Goal: Submit feedback/report problem: Submit feedback/report problem

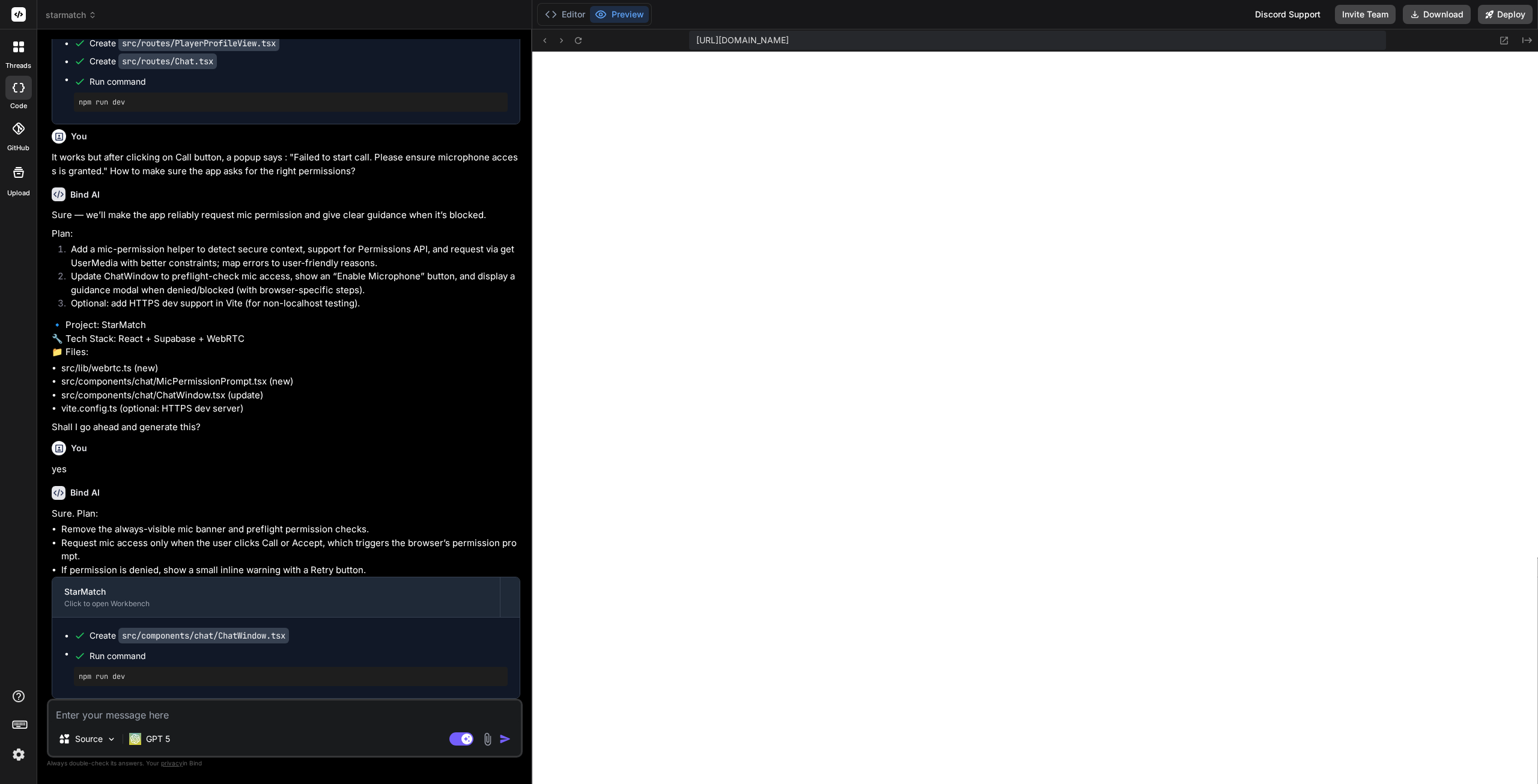
scroll to position [1558, 0]
click at [453, 738] on rect at bounding box center [461, 738] width 24 height 13
type textarea "x"
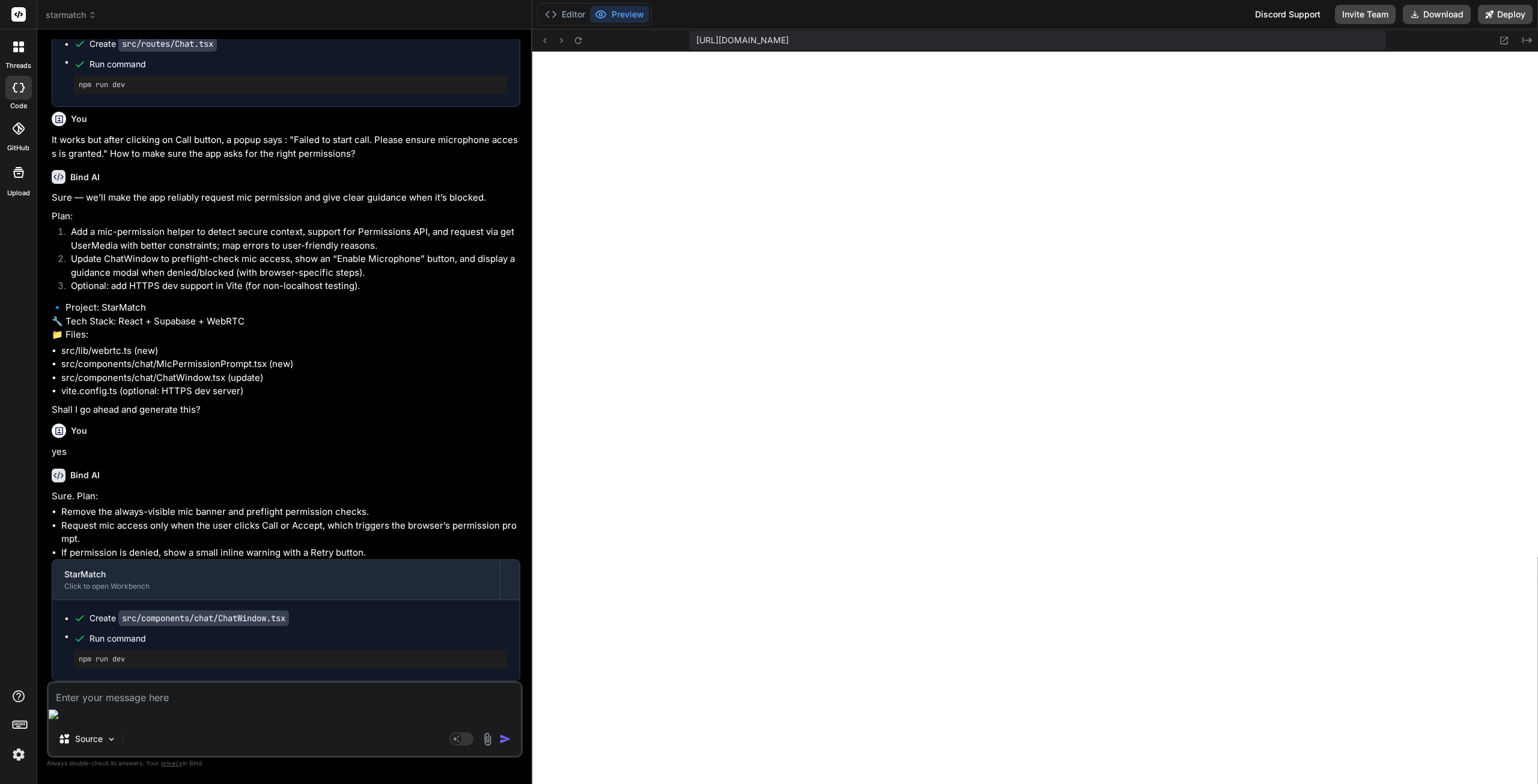
click at [269, 705] on textarea at bounding box center [284, 694] width 472 height 22
type textarea "L"
type textarea "x"
type textarea "Lo"
type textarea "x"
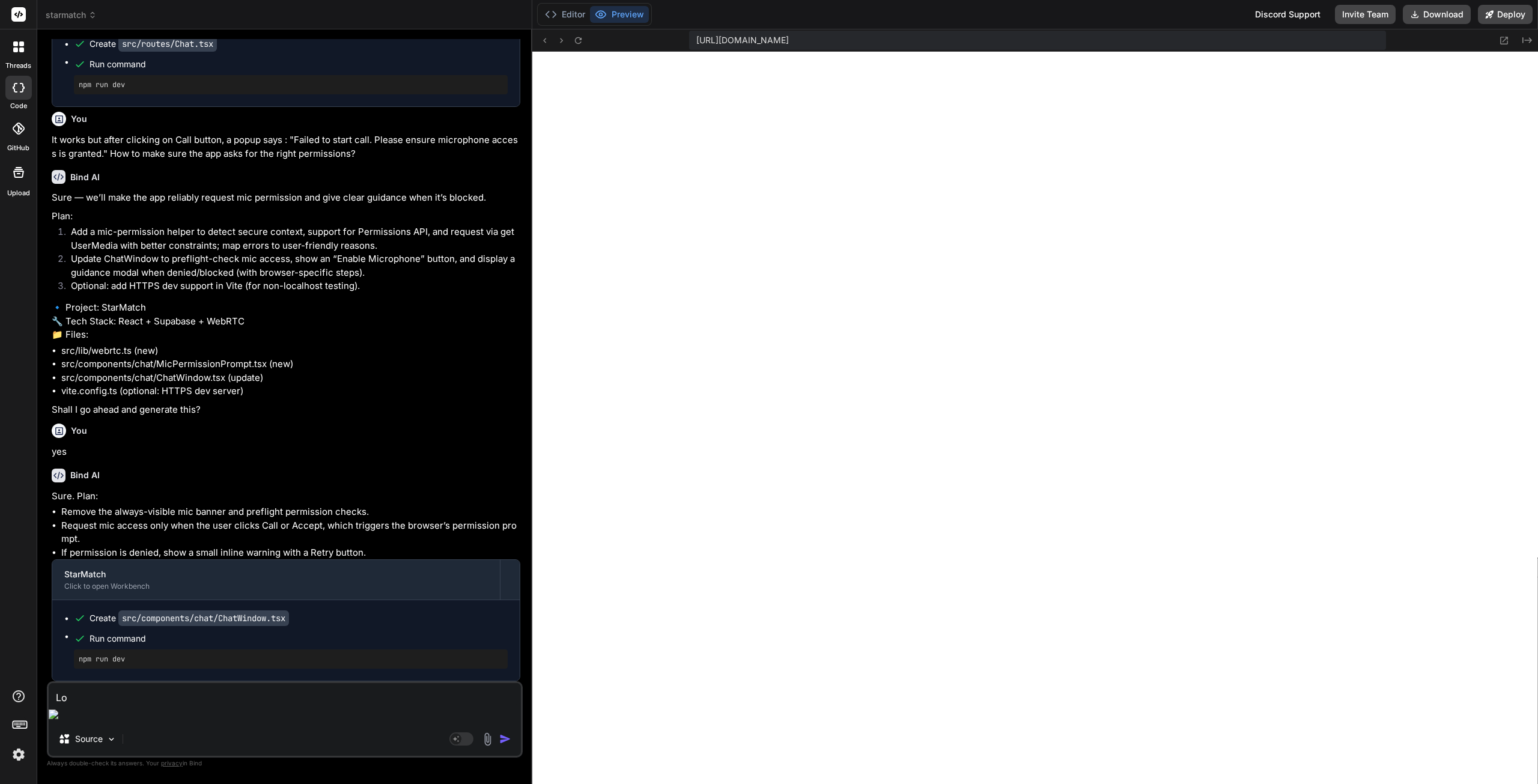
type textarea "Loo"
type textarea "x"
type textarea "Look"
type textarea "x"
type textarea "Looks"
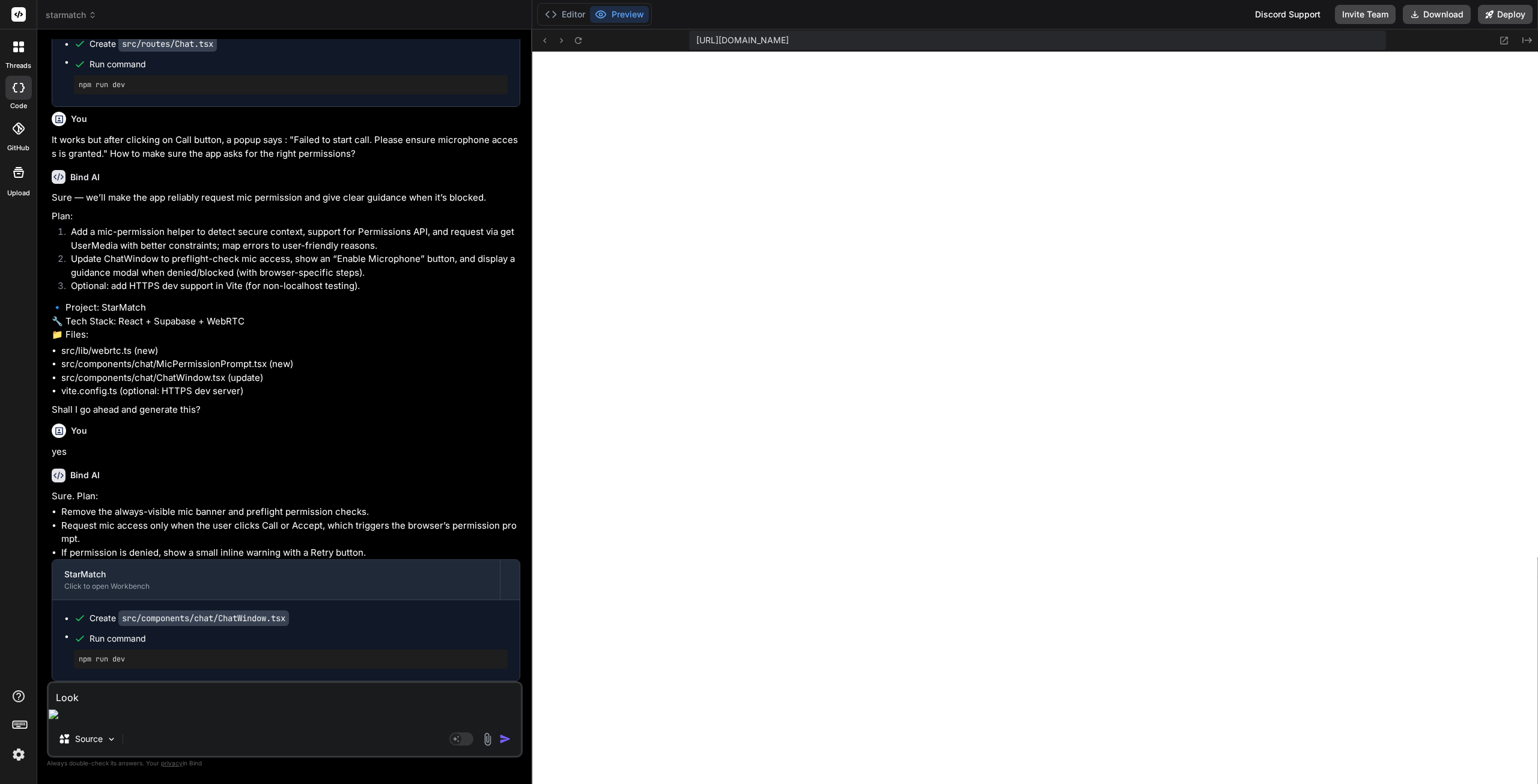
type textarea "x"
type textarea "Looks"
type textarea "x"
type textarea "Looks l"
type textarea "x"
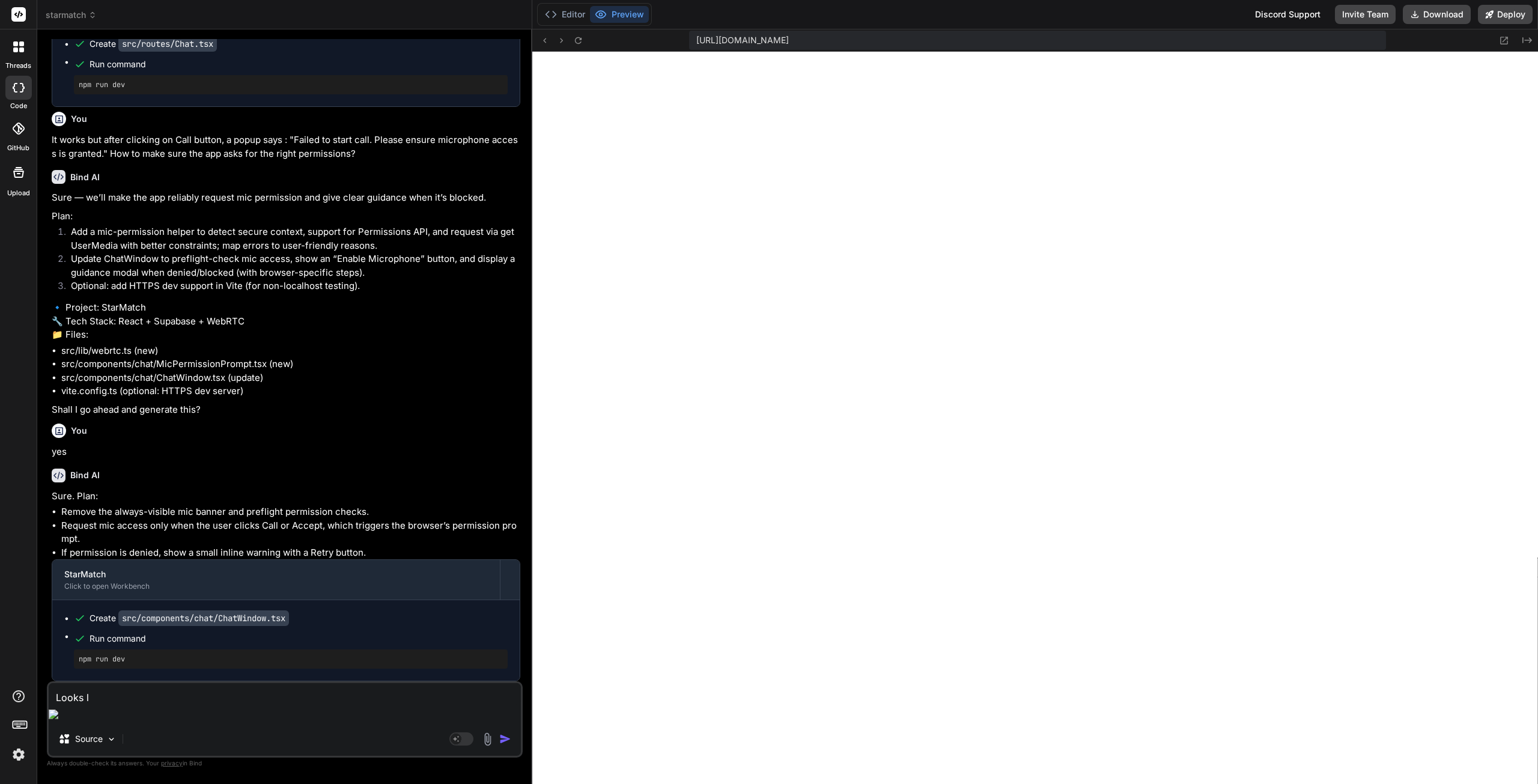
type textarea "Looks li"
type textarea "x"
type textarea "Looks lik"
type textarea "x"
type textarea "Looks like"
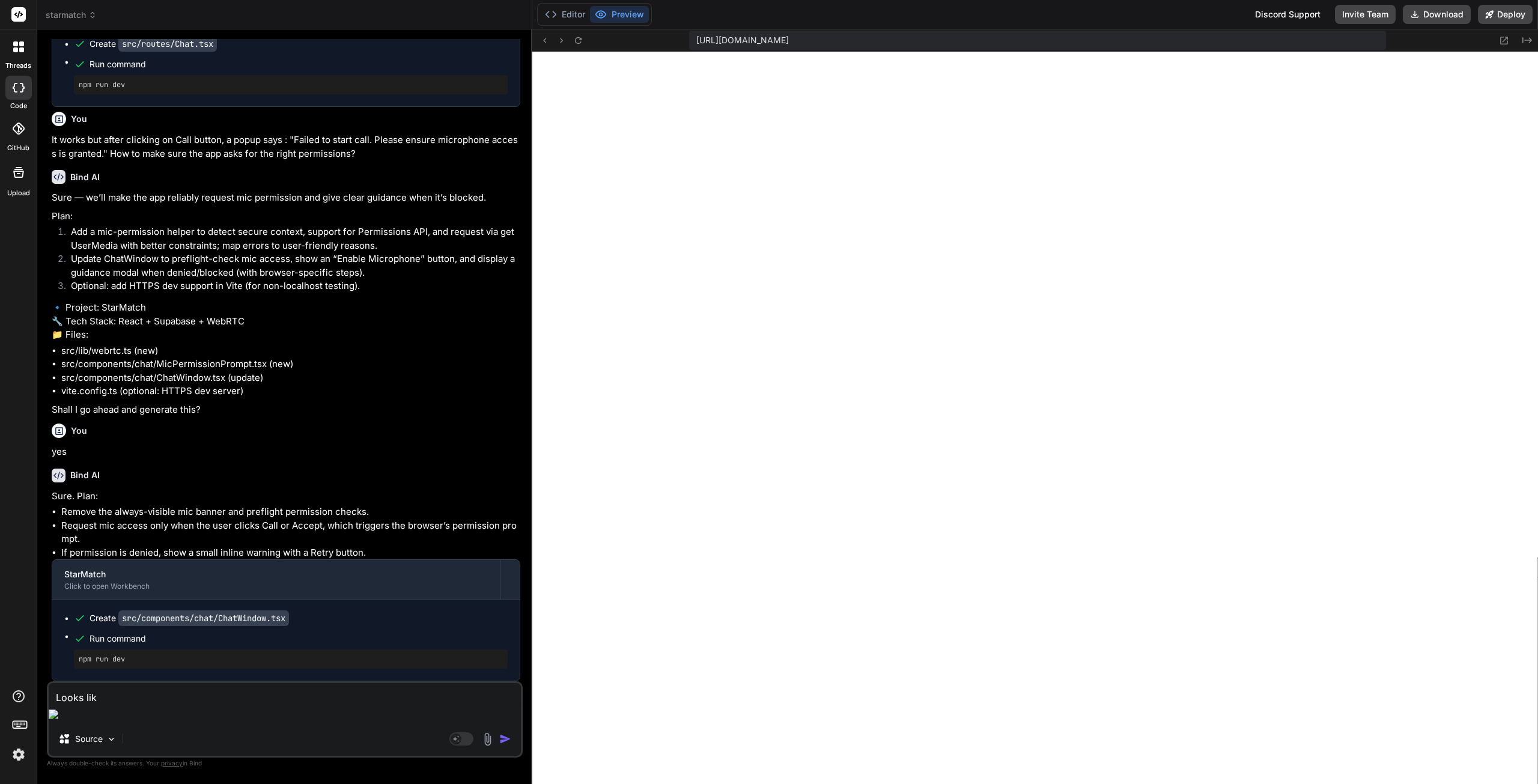
type textarea "x"
type textarea "Looks like"
type textarea "x"
type textarea "Looks like i"
type textarea "x"
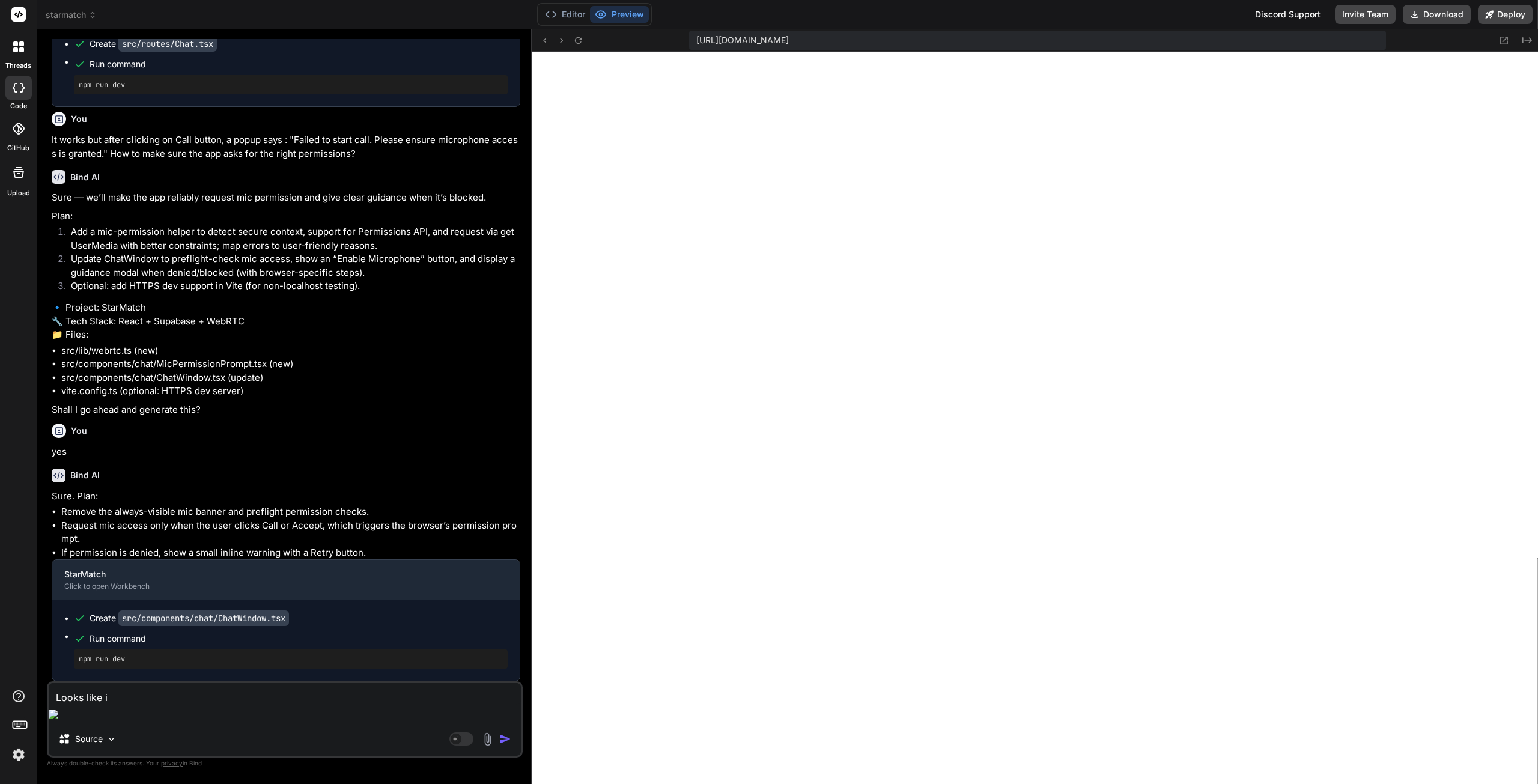
type textarea "Looks like i'"
type textarea "x"
type textarea "Looks like i'm"
type textarea "x"
type textarea "Looks like i'm"
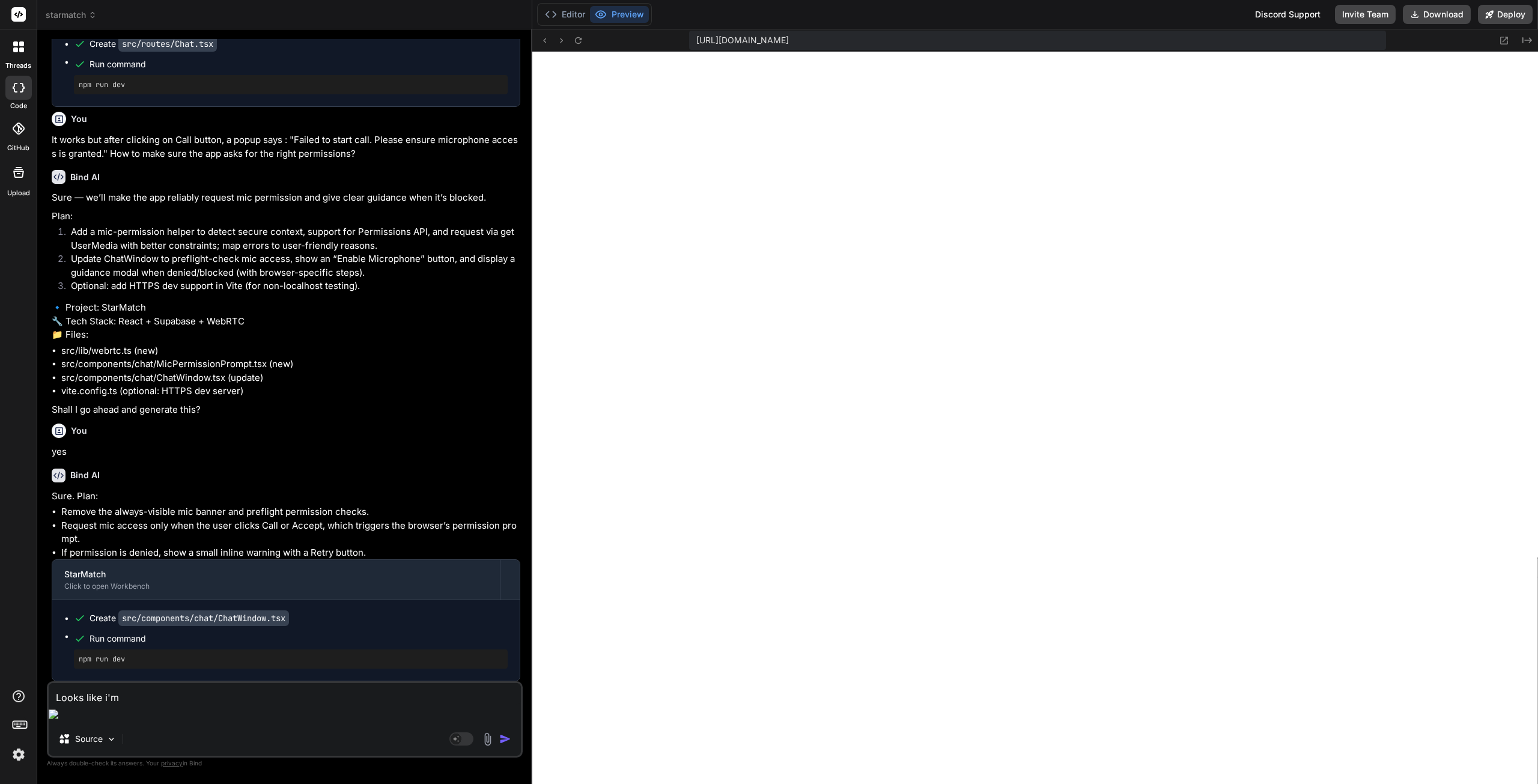
type textarea "x"
type textarea "Looks like i'm i"
type textarea "x"
type textarea "Looks like i'm in"
type textarea "x"
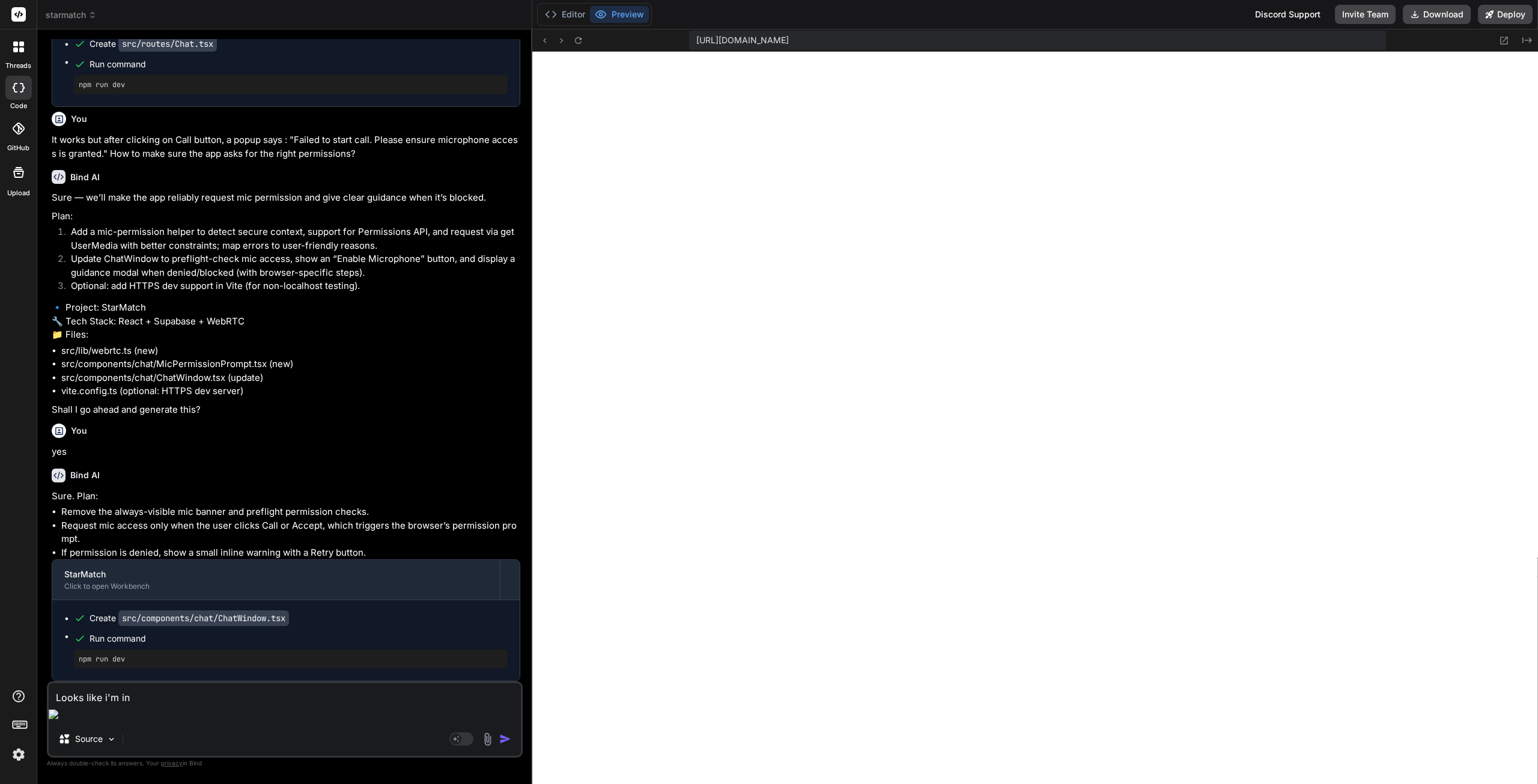
type textarea "Looks like i'm in"
type textarea "x"
type textarea "Looks like i'm in a"
type textarea "x"
type textarea "Looks like i'm in a"
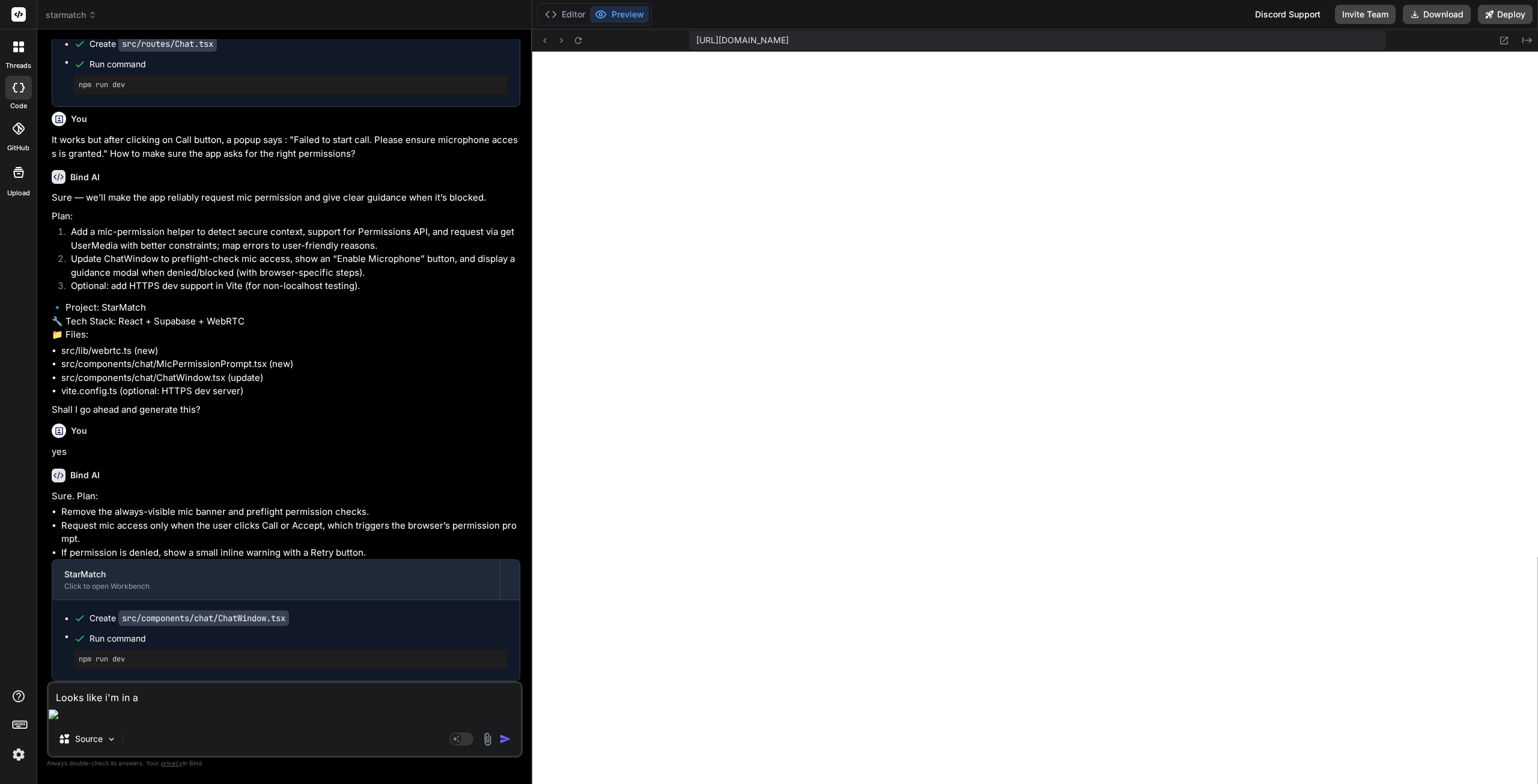
type textarea "x"
type textarea "Looks like i'm in a p"
type textarea "x"
type textarea "Looks like i'm in a pr"
type textarea "x"
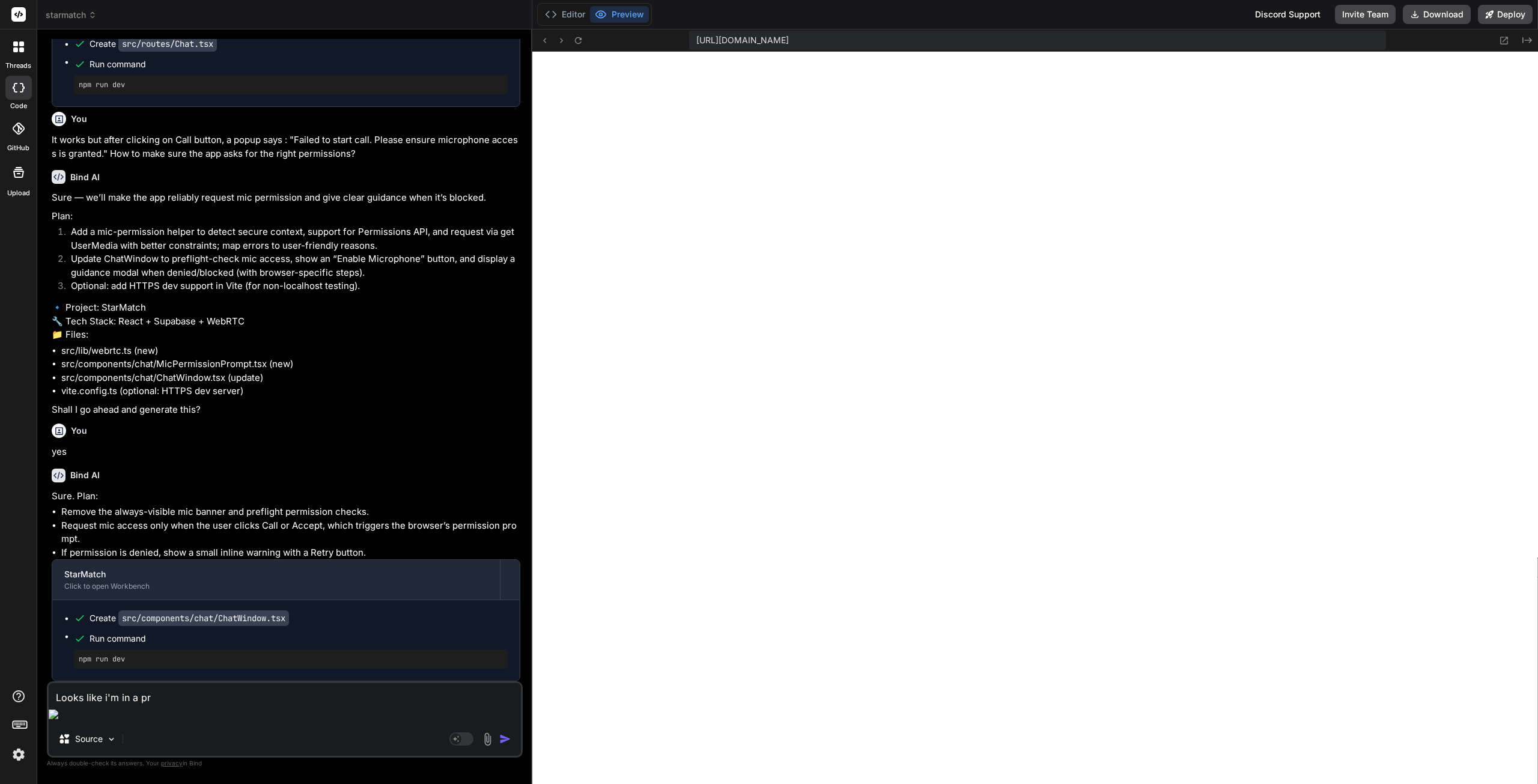
type textarea "Looks like i'm in a pre"
type textarea "x"
type textarea "Looks like i'm in a prev"
type textarea "x"
type textarea "Looks like i'm in a previ"
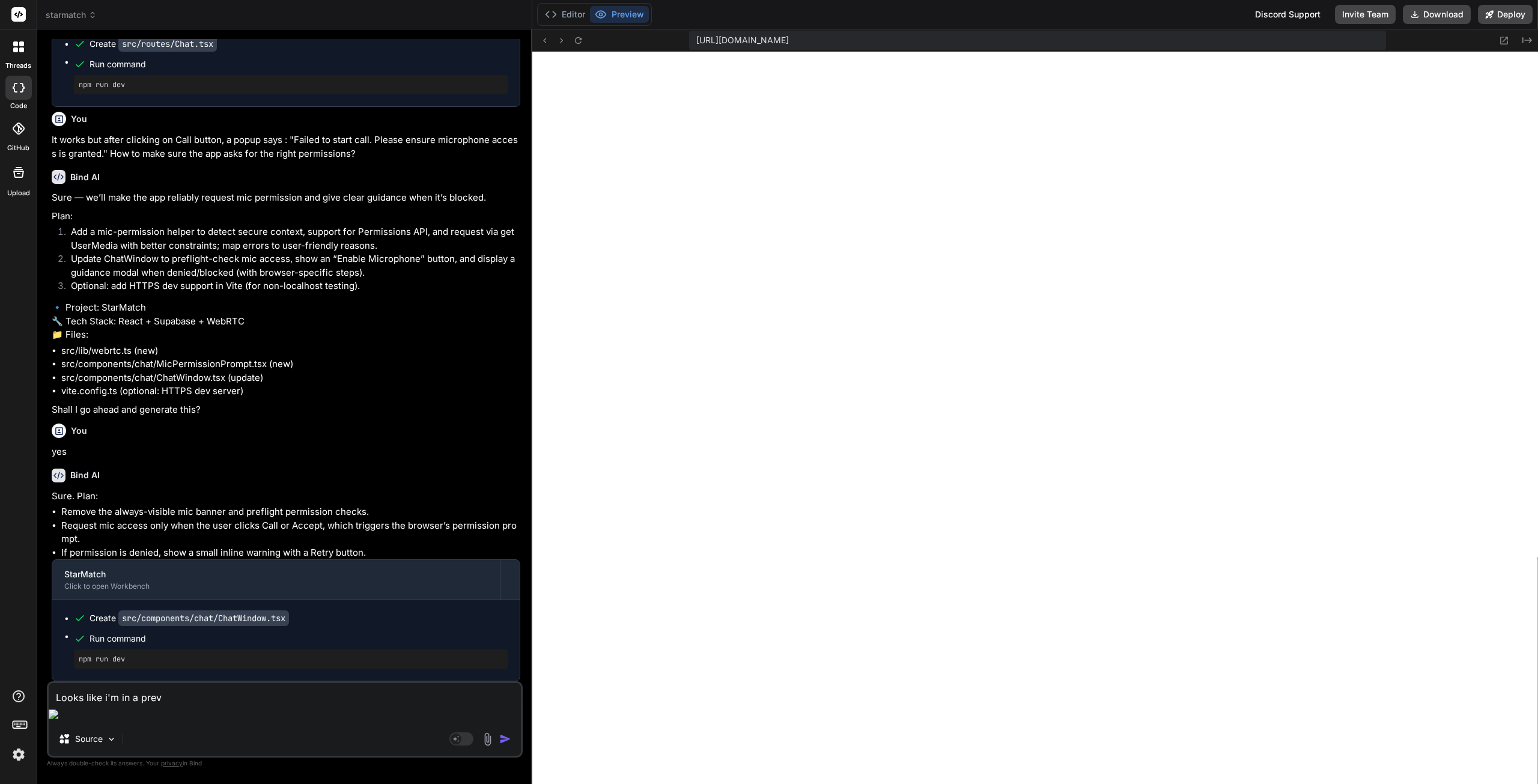
type textarea "x"
type textarea "Looks like i'm in a previe"
type textarea "x"
type textarea "Looks like i'm in a preview"
type textarea "x"
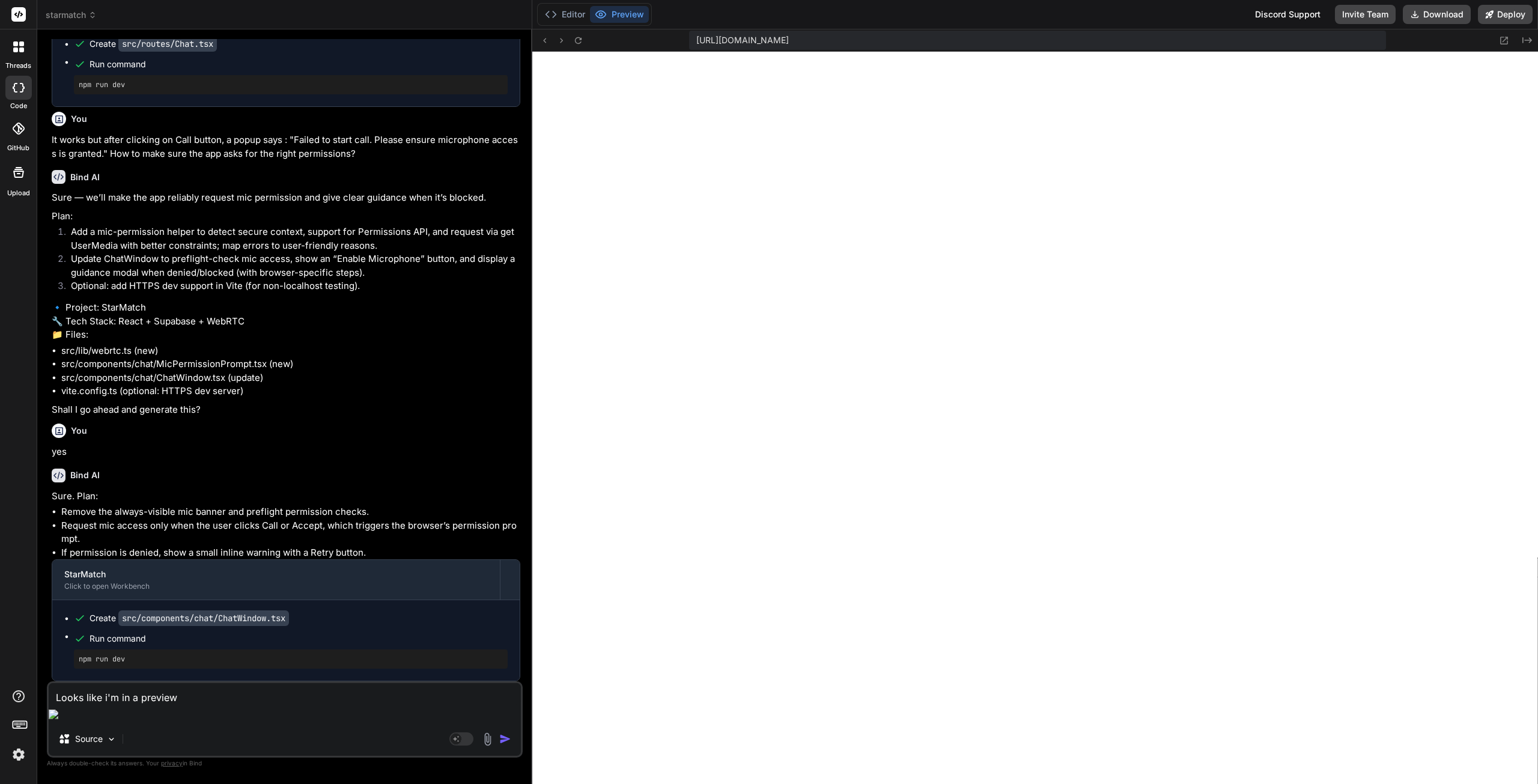
type textarea "Looks like i'm in a preview"
type textarea "x"
type textarea "Looks like i'm in a preview o"
type textarea "x"
type textarea "Looks like i'm in a preview od"
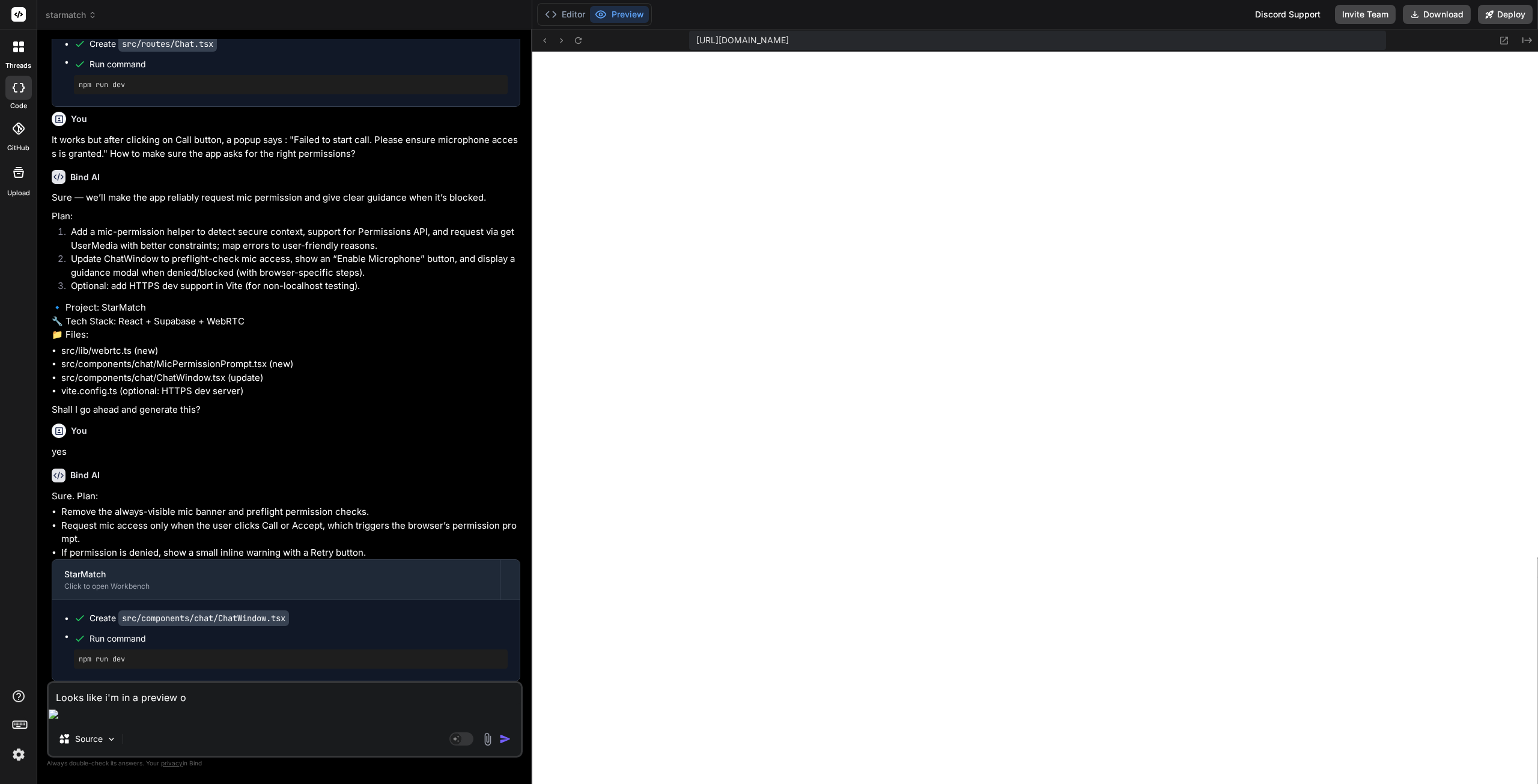
type textarea "x"
type textarea "Looks like i'm in a preview o"
type textarea "x"
type textarea "Looks like i'm in a preview"
type textarea "x"
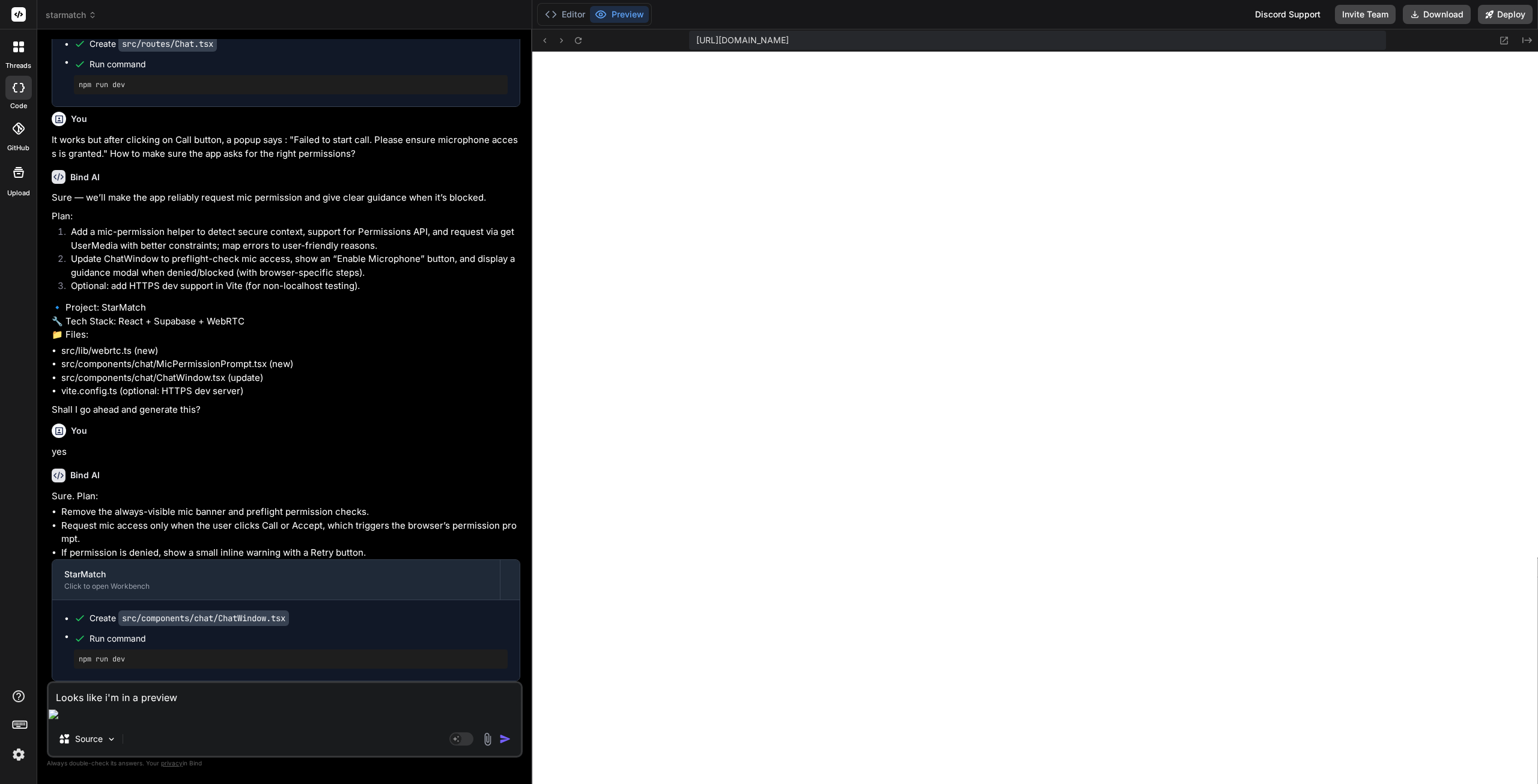
type textarea "Looks like i'm in a preview m"
type textarea "x"
type textarea "Looks like i'm in a preview mo"
type textarea "x"
type textarea "Looks like i'm in a preview mod"
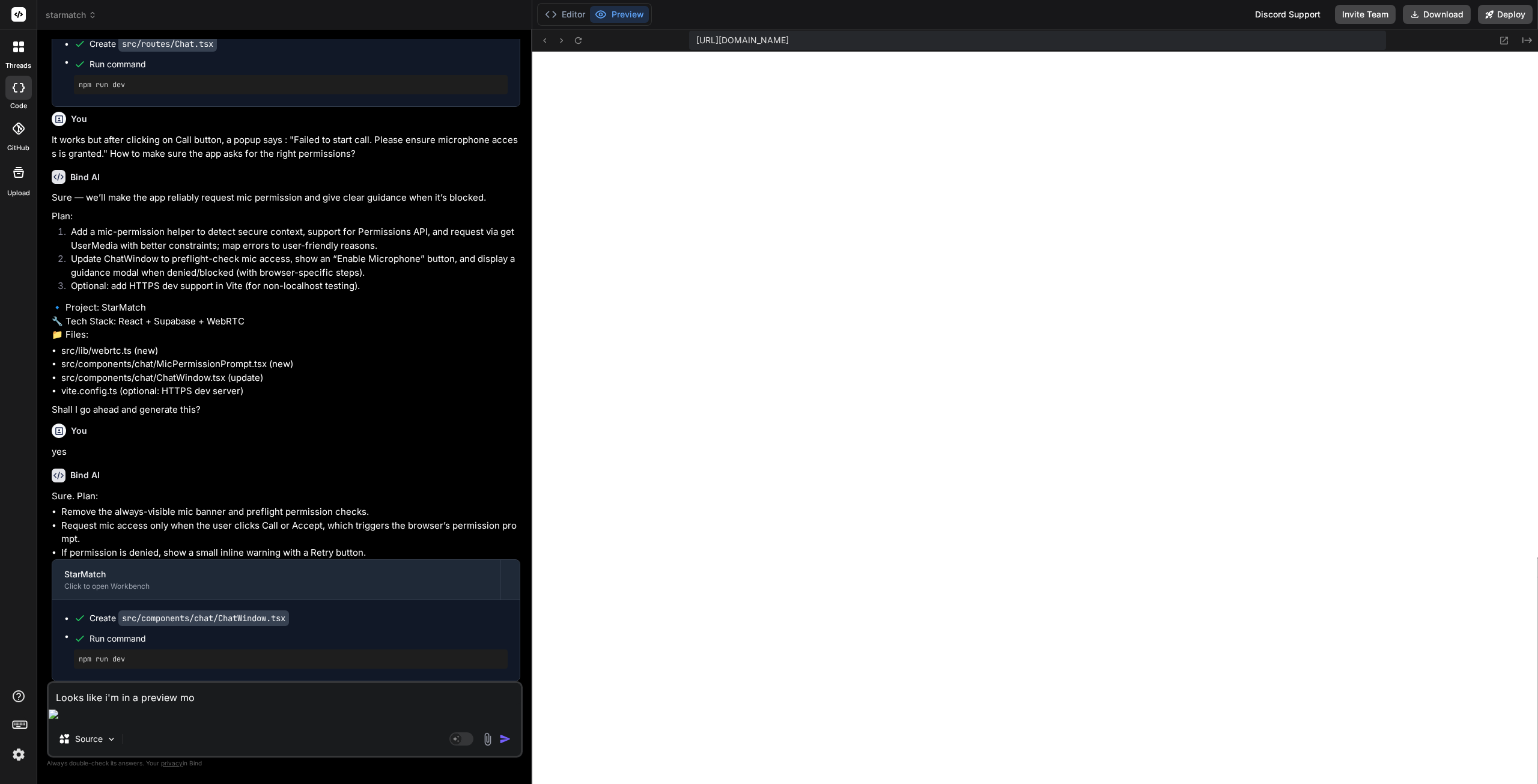
type textarea "x"
type textarea "Looks like i'm in a preview mode"
type textarea "x"
type textarea "Looks like i'm in a preview mode"
type textarea "x"
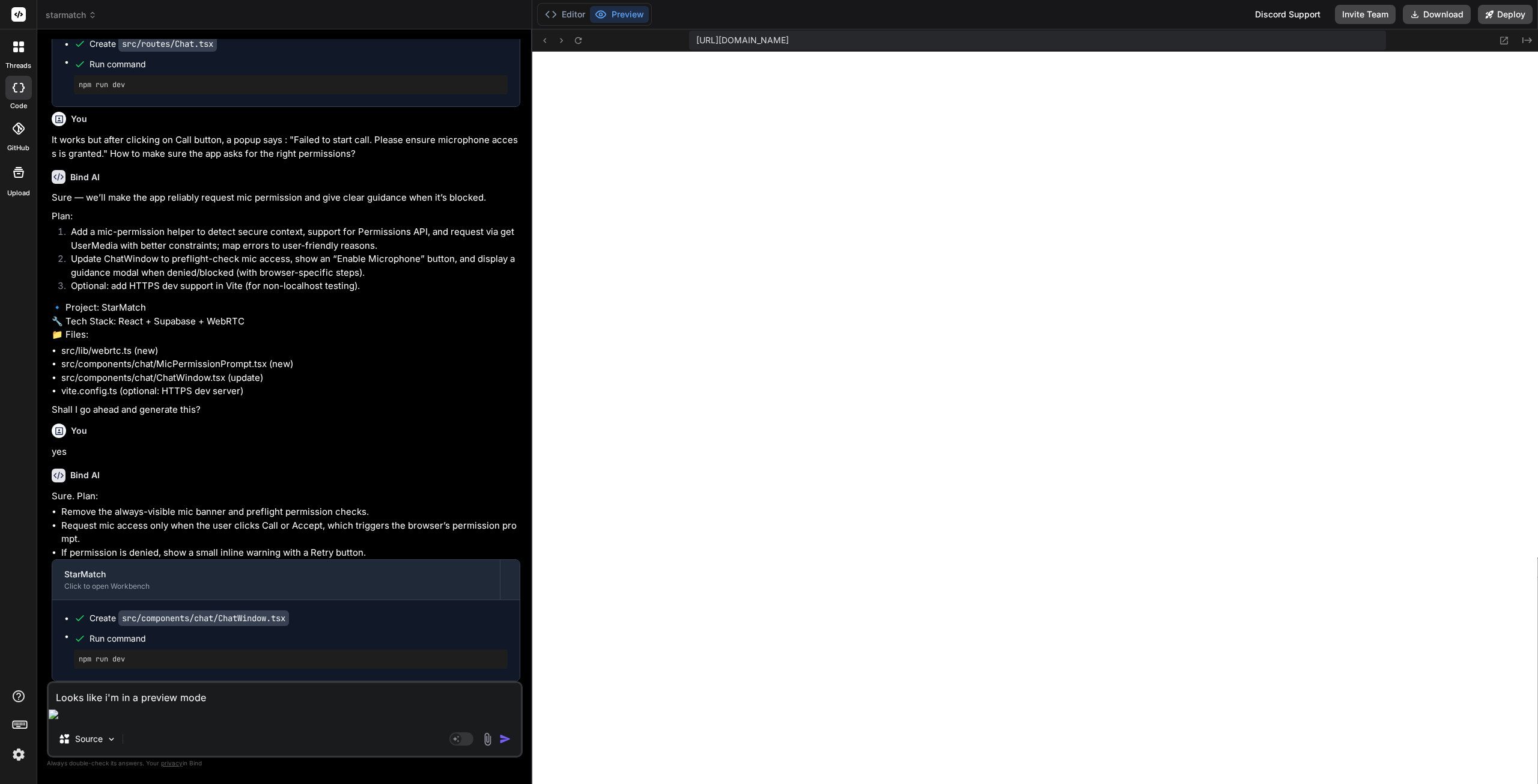
type textarea "Looks like i'm in a preview mode h"
type textarea "x"
type textarea "Looks like i'm in a preview mode he"
type textarea "x"
type textarea "Looks like i'm in a preview mode her"
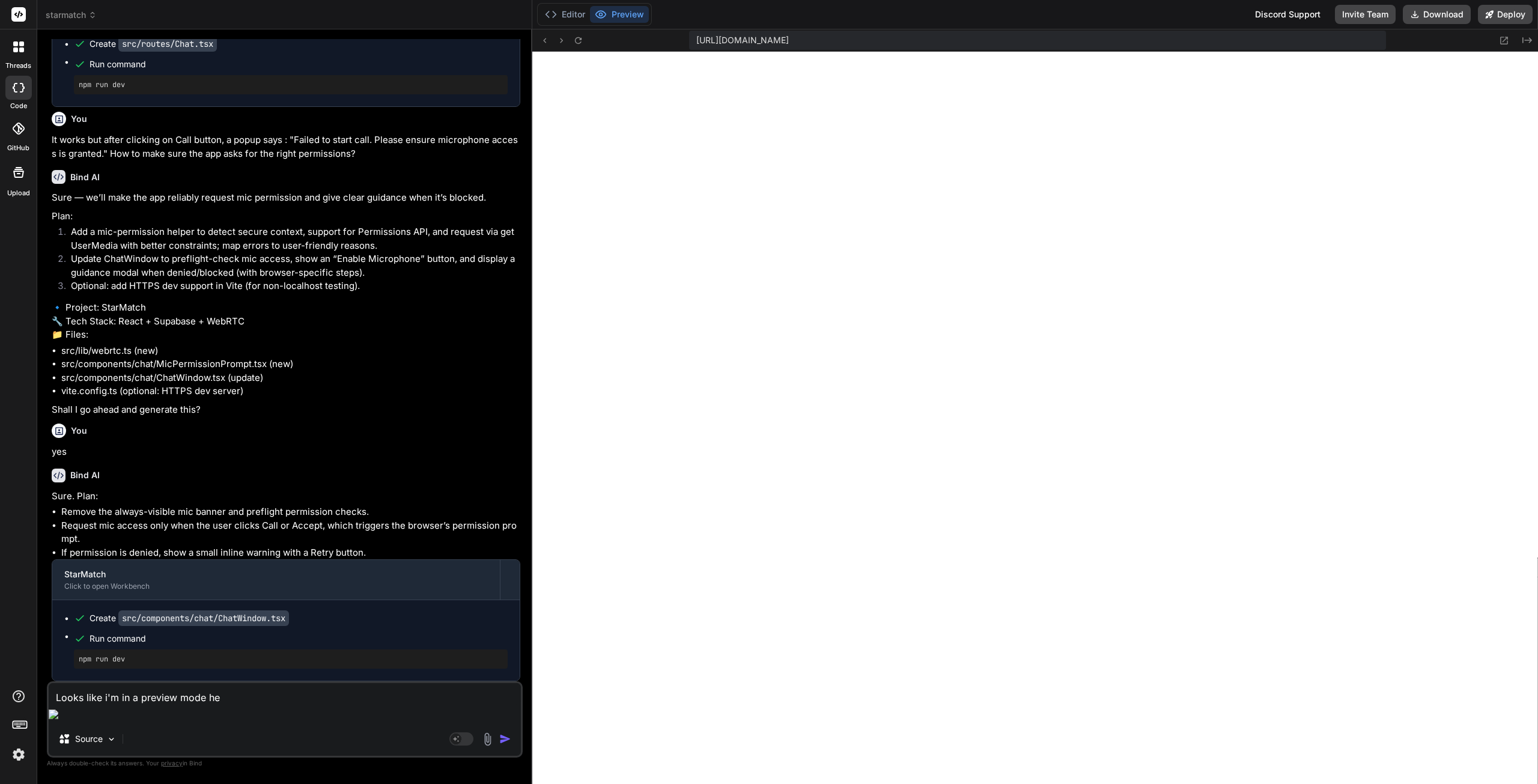
type textarea "x"
type textarea "Looks like i'm in a preview mode here"
type textarea "x"
type textarea "Looks like i'm in a preview mode here."
type textarea "x"
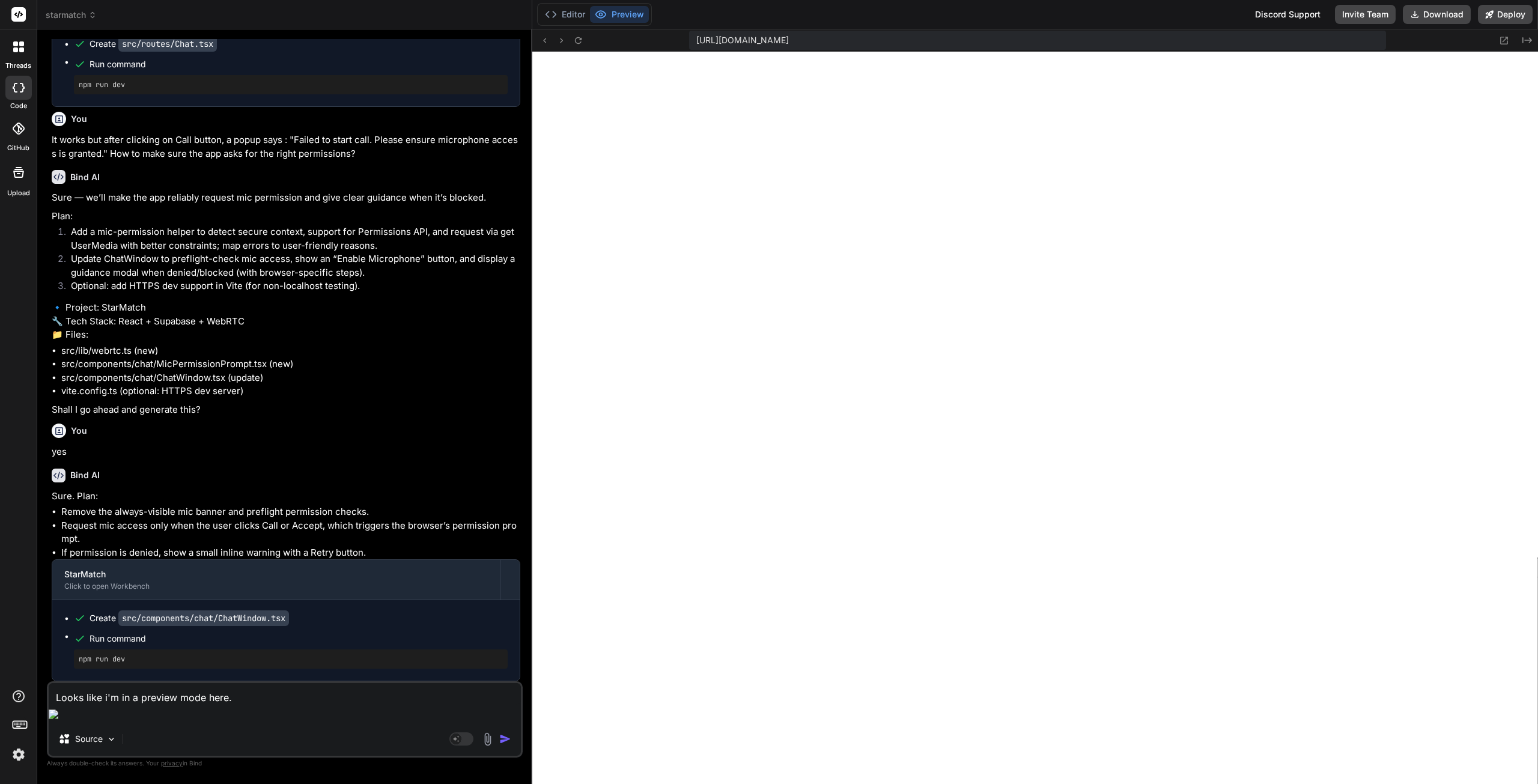
type textarea "Looks like i'm in a preview mode here."
type textarea "x"
type textarea "Looks like i'm in a preview mode here. B"
type textarea "x"
type textarea "Looks like i'm in a preview mode here. Bu"
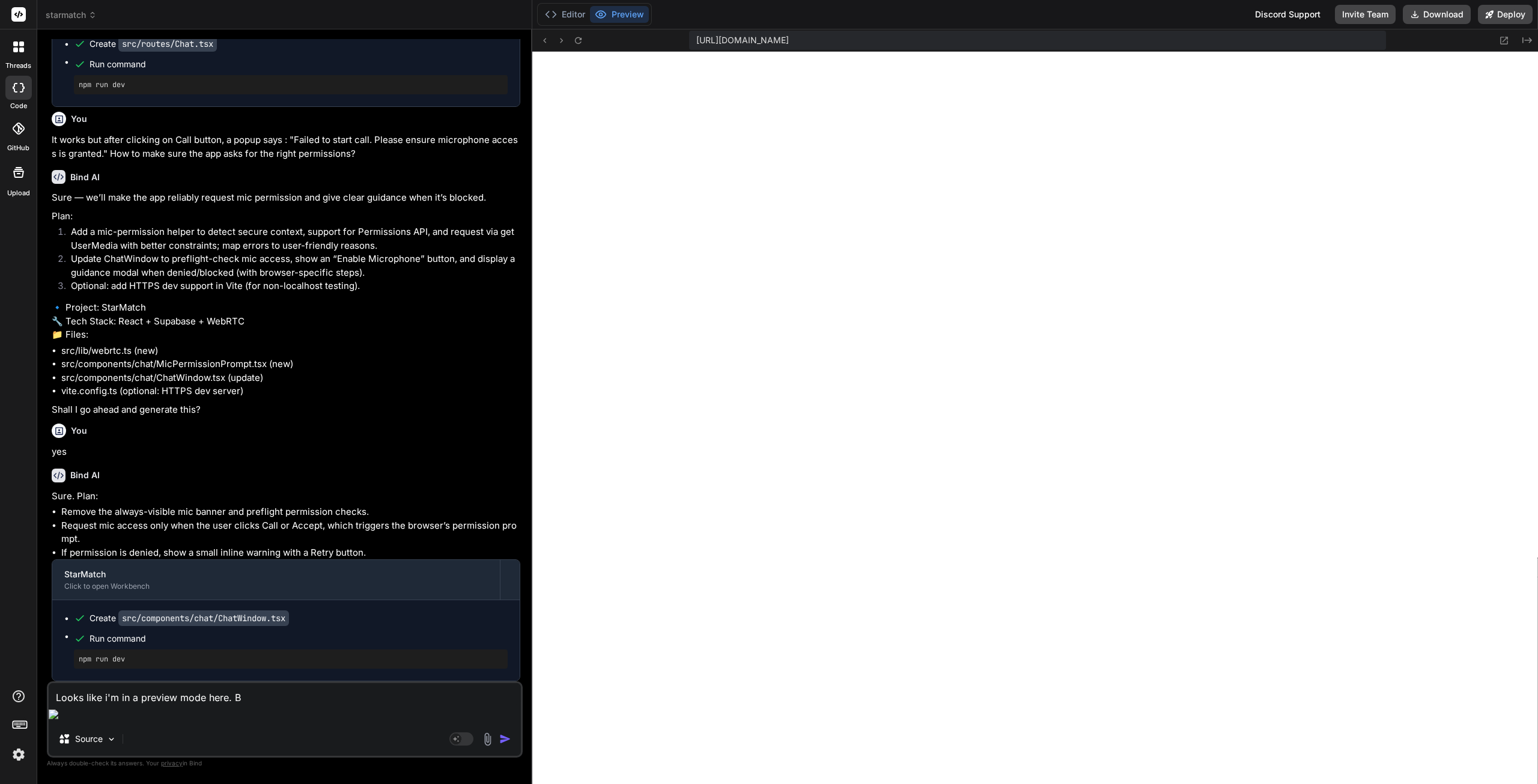
type textarea "x"
type textarea "Looks like i'm in a preview mode here. But"
type textarea "x"
type textarea "Looks like i'm in a preview mode here. But"
type textarea "x"
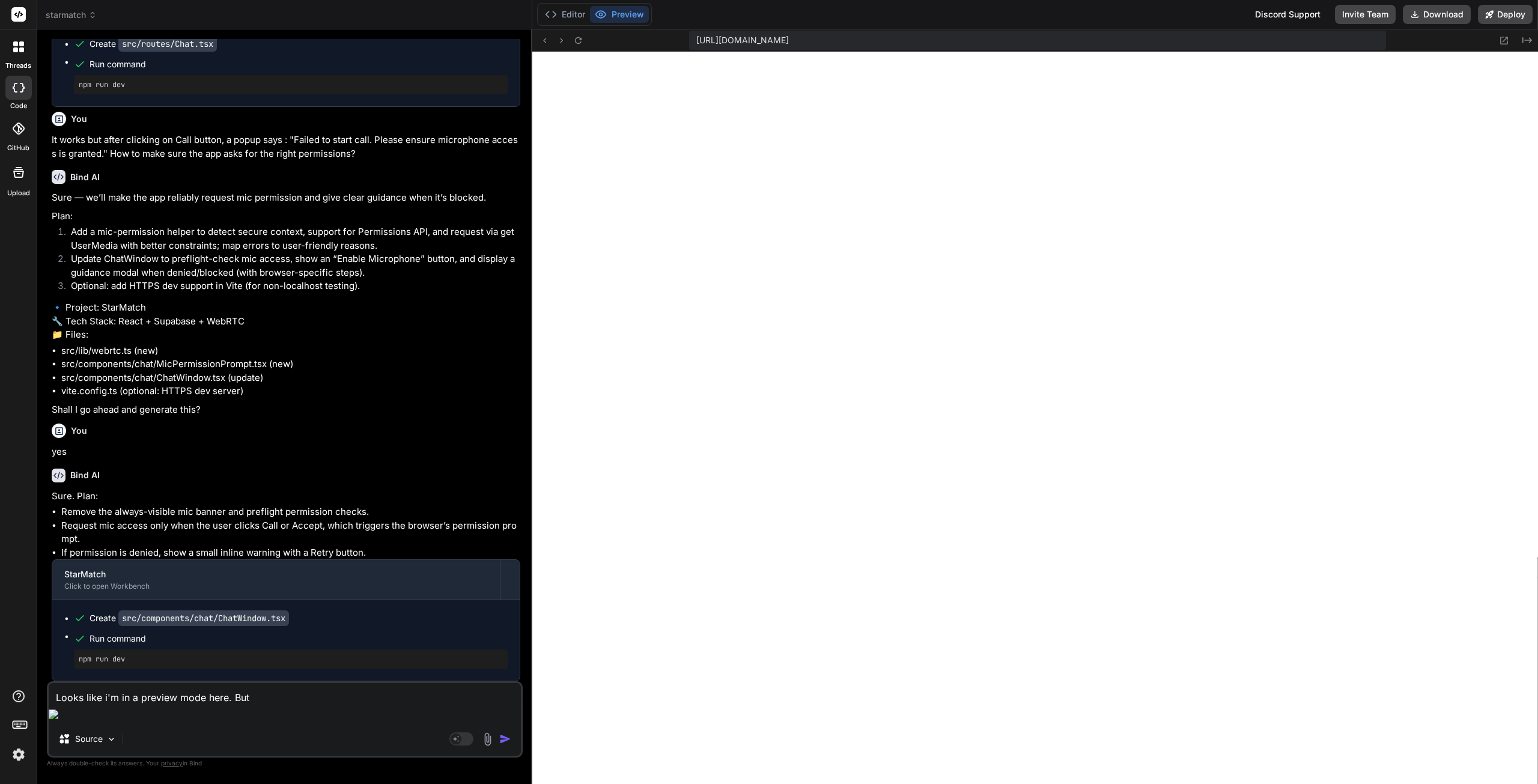
type textarea "Looks like i'm in a preview mode here. But c"
type textarea "x"
type textarea "Looks like i'm in a preview mode here. But ca"
type textarea "x"
type textarea "Looks like i'm in a preview mode here. But can"
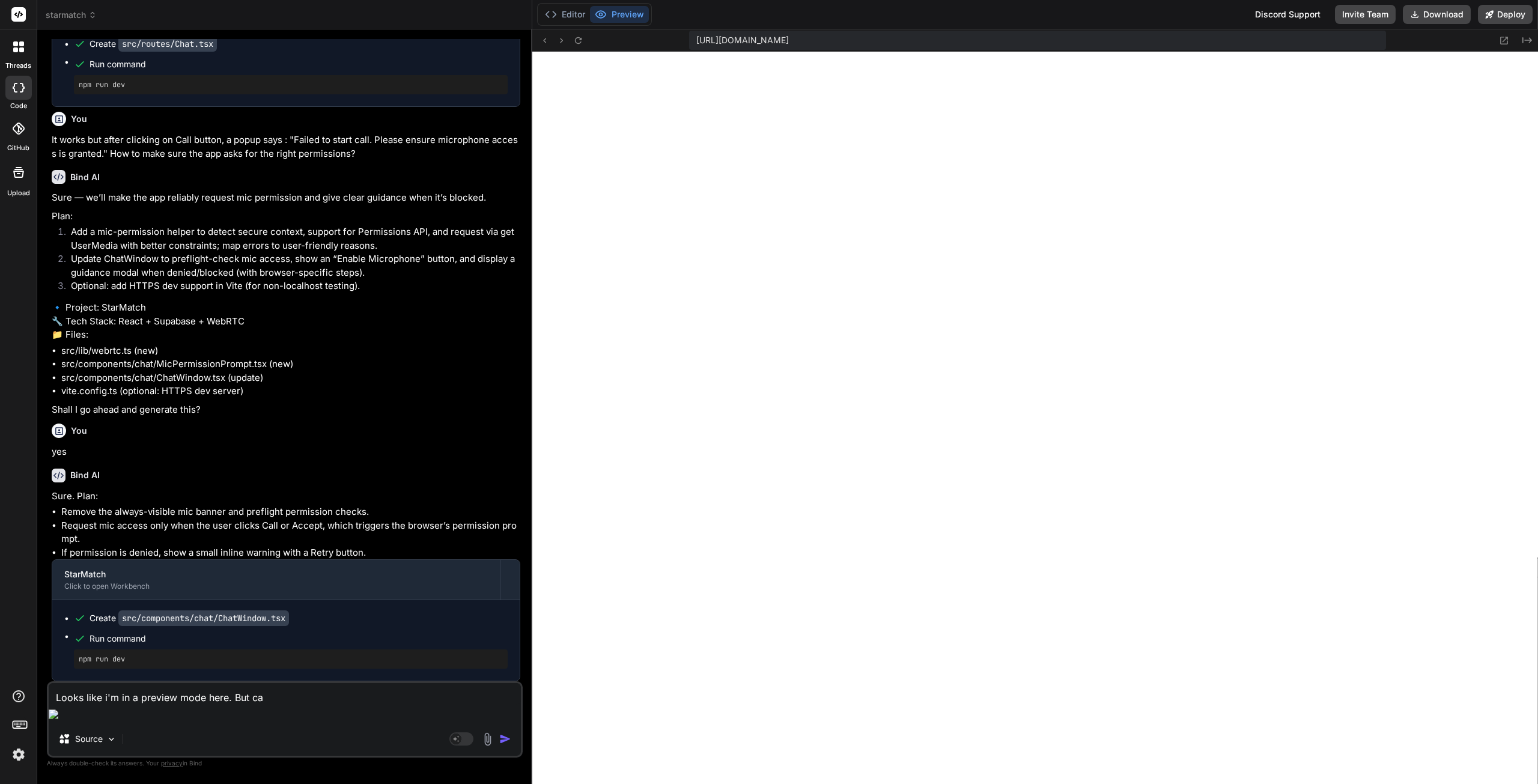
type textarea "x"
type textarea "Looks like i'm in a preview mode here. But can"
type textarea "x"
type textarea "Looks like i'm in a preview mode here. But can y"
type textarea "x"
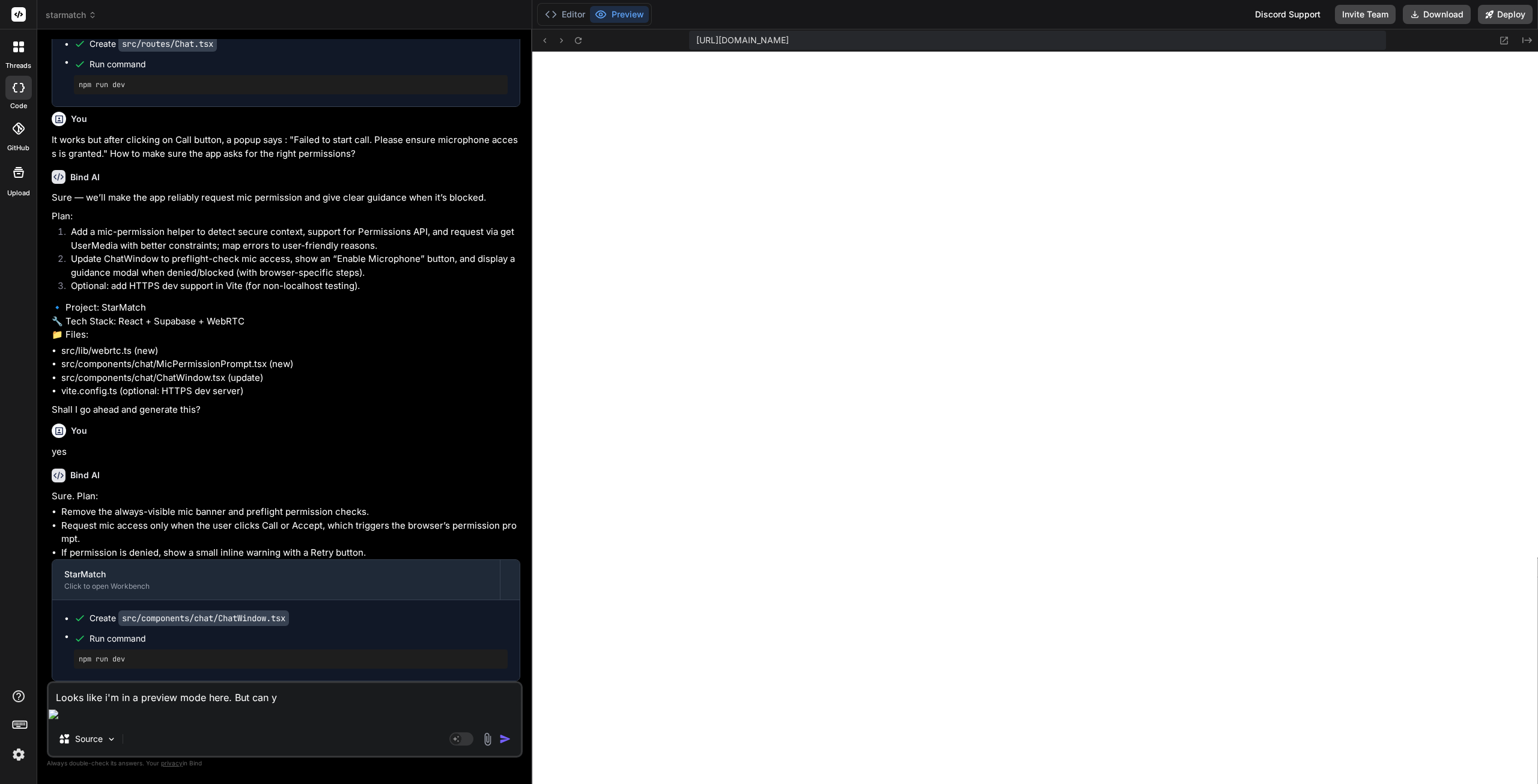
type textarea "Looks like i'm in a preview mode here. But can yo"
type textarea "x"
type textarea "Looks like i'm in a preview mode here. But can you"
type textarea "x"
type textarea "Looks like i'm in a preview mode here. But can you"
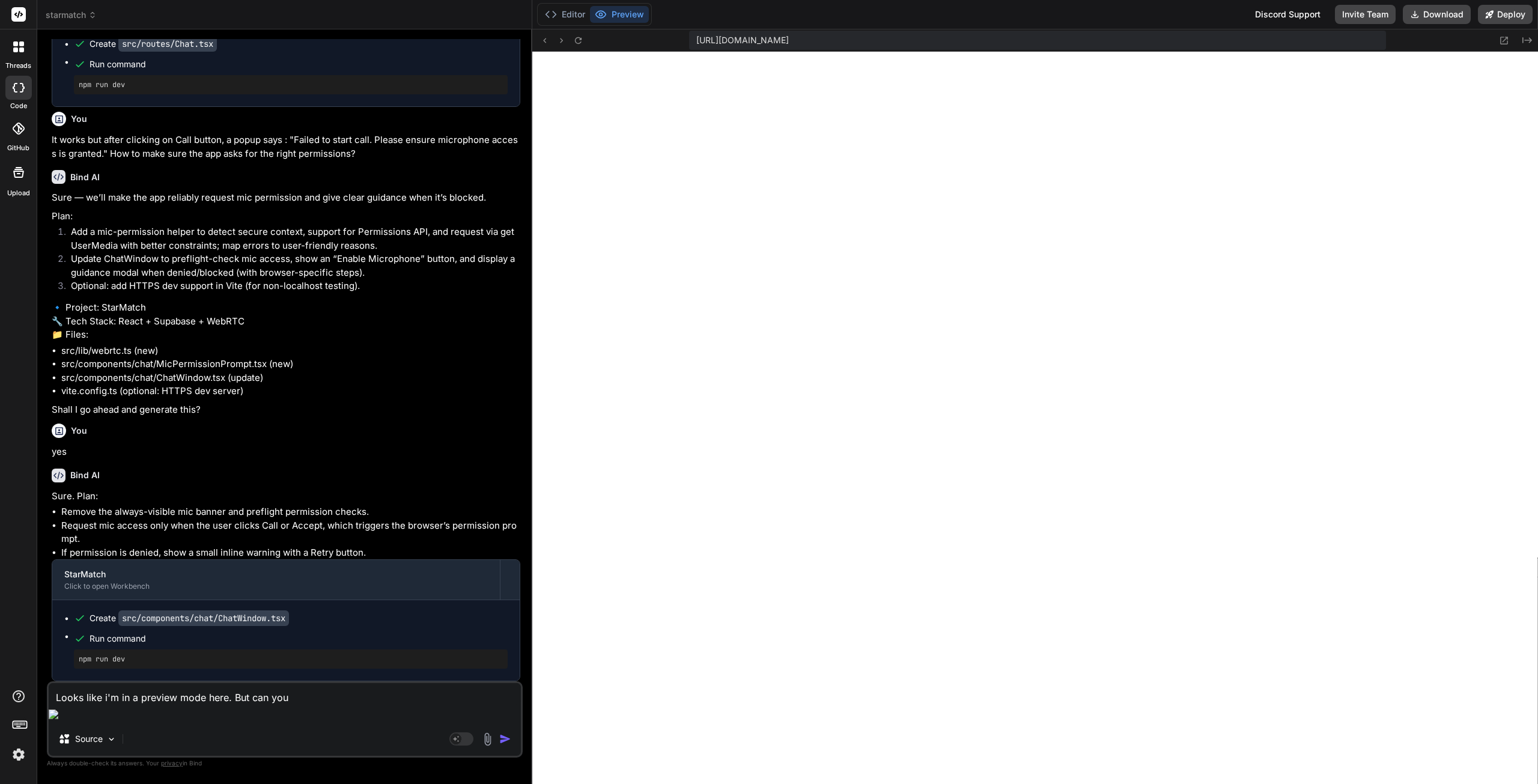
type textarea "x"
type textarea "Looks like i'm in a preview mode here. But can you c"
type textarea "x"
type textarea "Looks like i'm in a preview mode here. But can you ca"
type textarea "x"
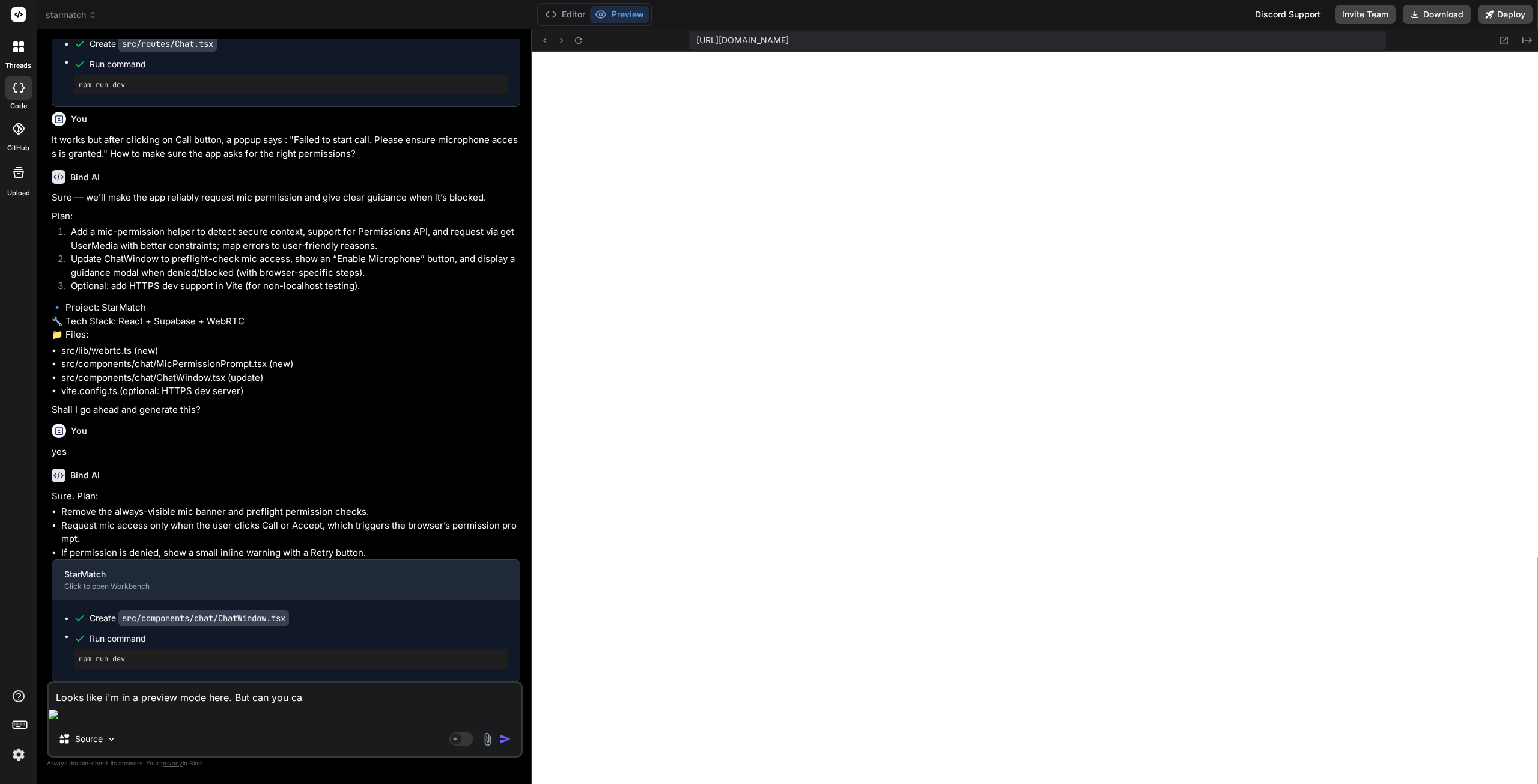
type textarea "Looks like i'm in a preview mode here. But can you cao"
type textarea "x"
type textarea "Looks like i'm in a preview mode here. But can you ca"
type textarea "x"
type textarea "Looks like i'm in a preview mode here. But can you c"
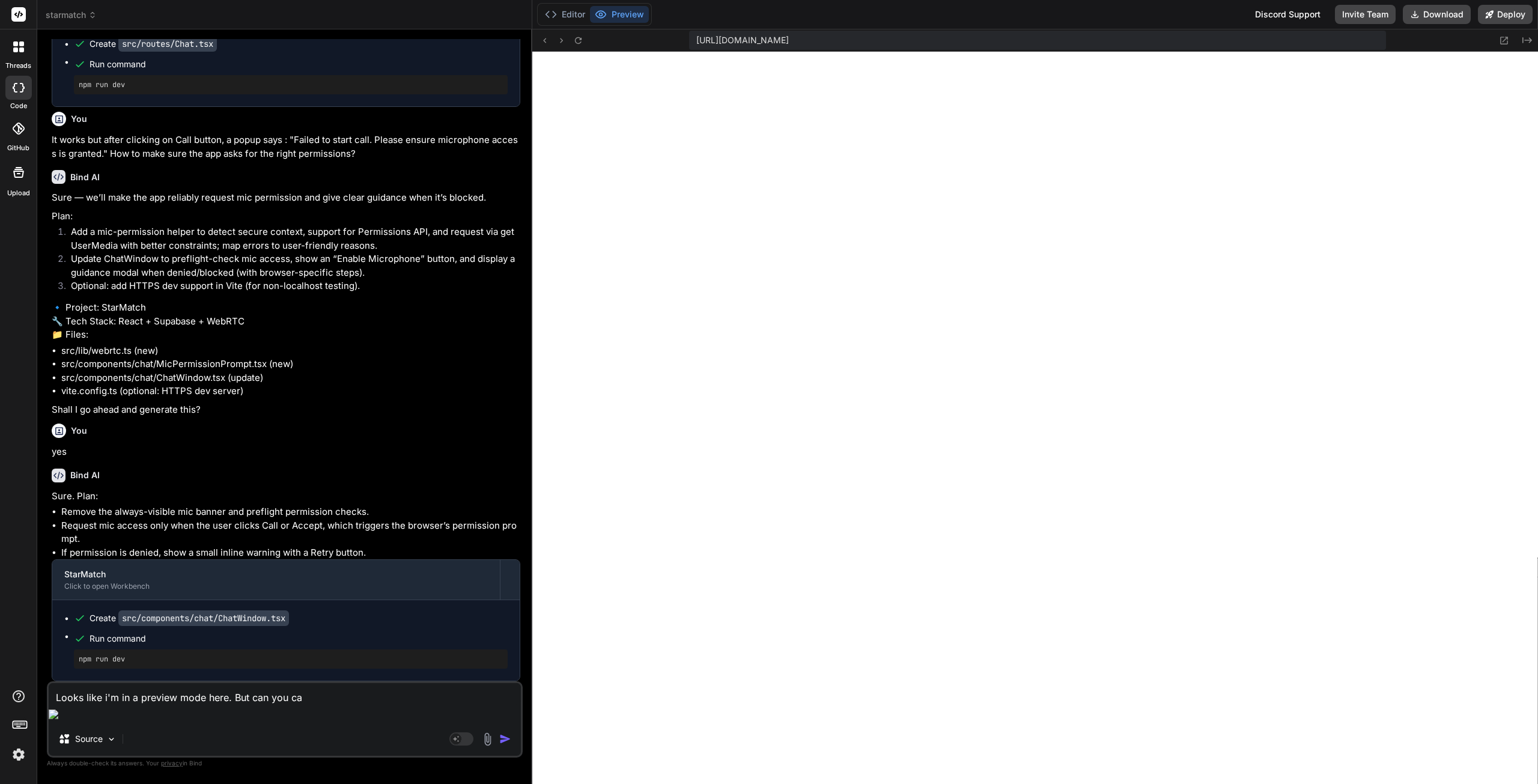
type textarea "x"
type textarea "Looks like i'm in a preview mode here. But can you co"
type textarea "x"
type textarea "Looks like i'm in a preview mode here. But can you con"
type textarea "x"
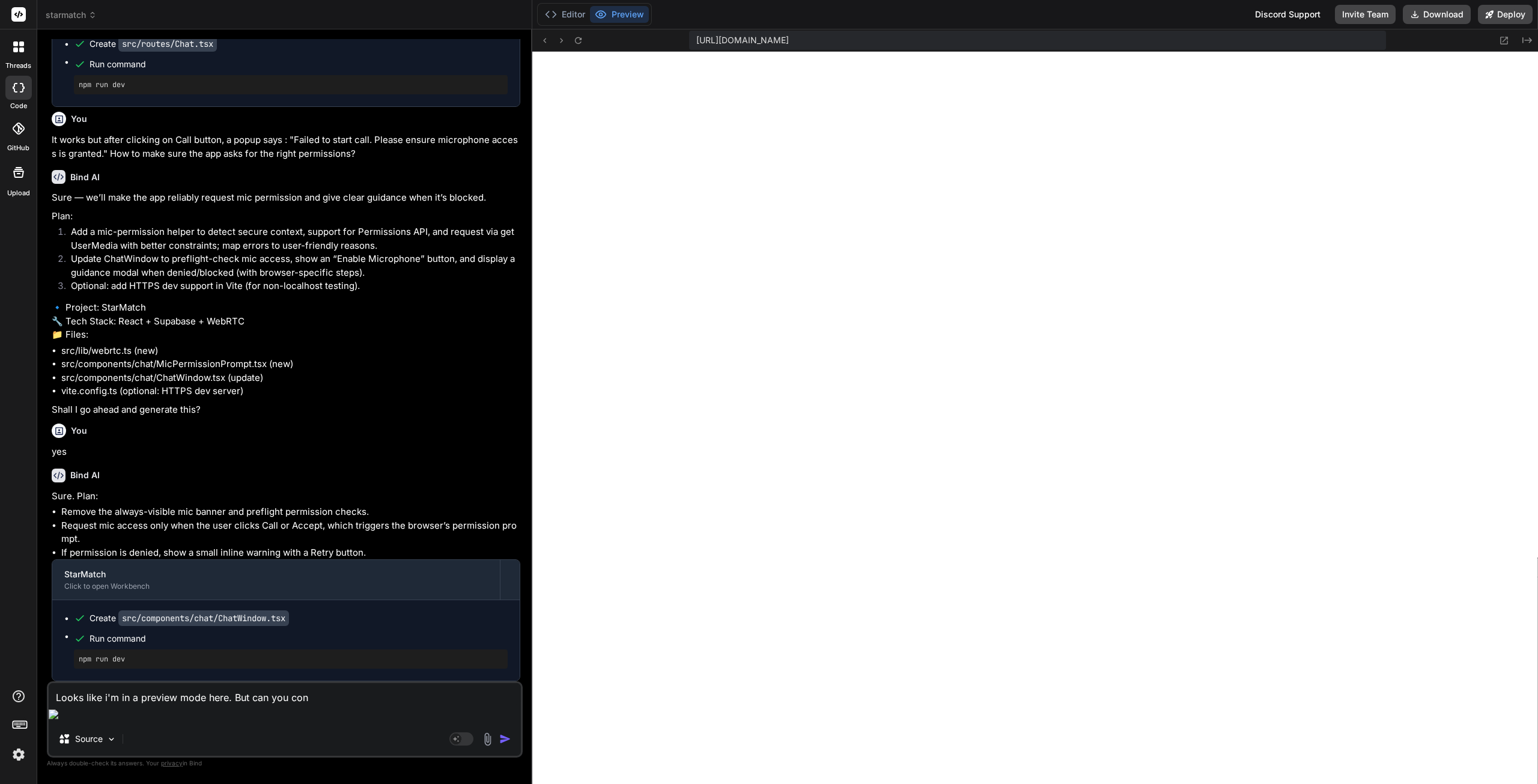
type textarea "Looks like i'm in a preview mode here. But can you conf"
type textarea "x"
type textarea "Looks like i'm in a preview mode here. But can you confi"
type textarea "x"
type textarea "Looks like i'm in a preview mode here. But can you confir"
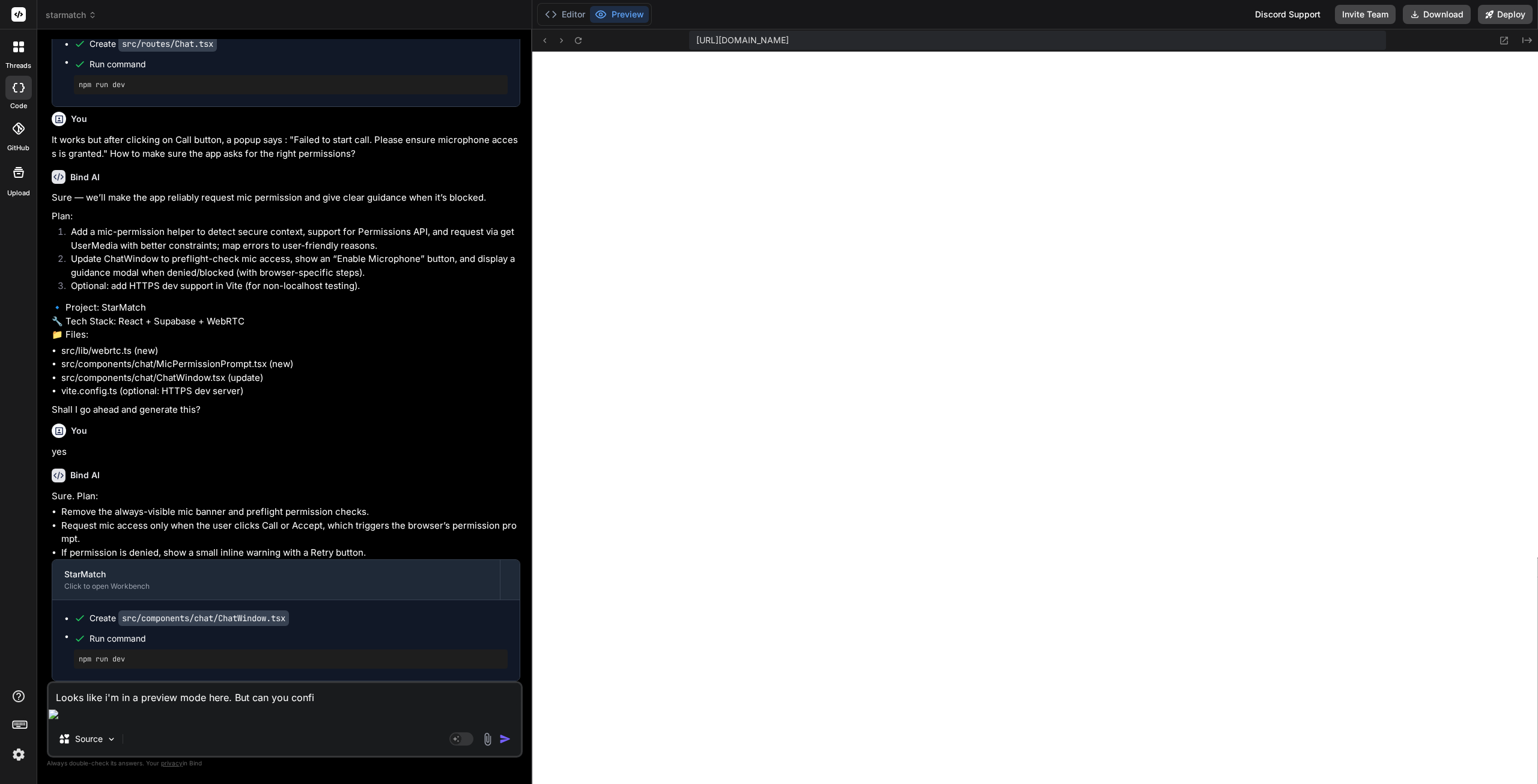
type textarea "x"
type textarea "Looks like i'm in a preview mode here. But can you confirm"
type textarea "x"
type textarea "Looks like i'm in a preview mode here. But can you confirm"
type textarea "x"
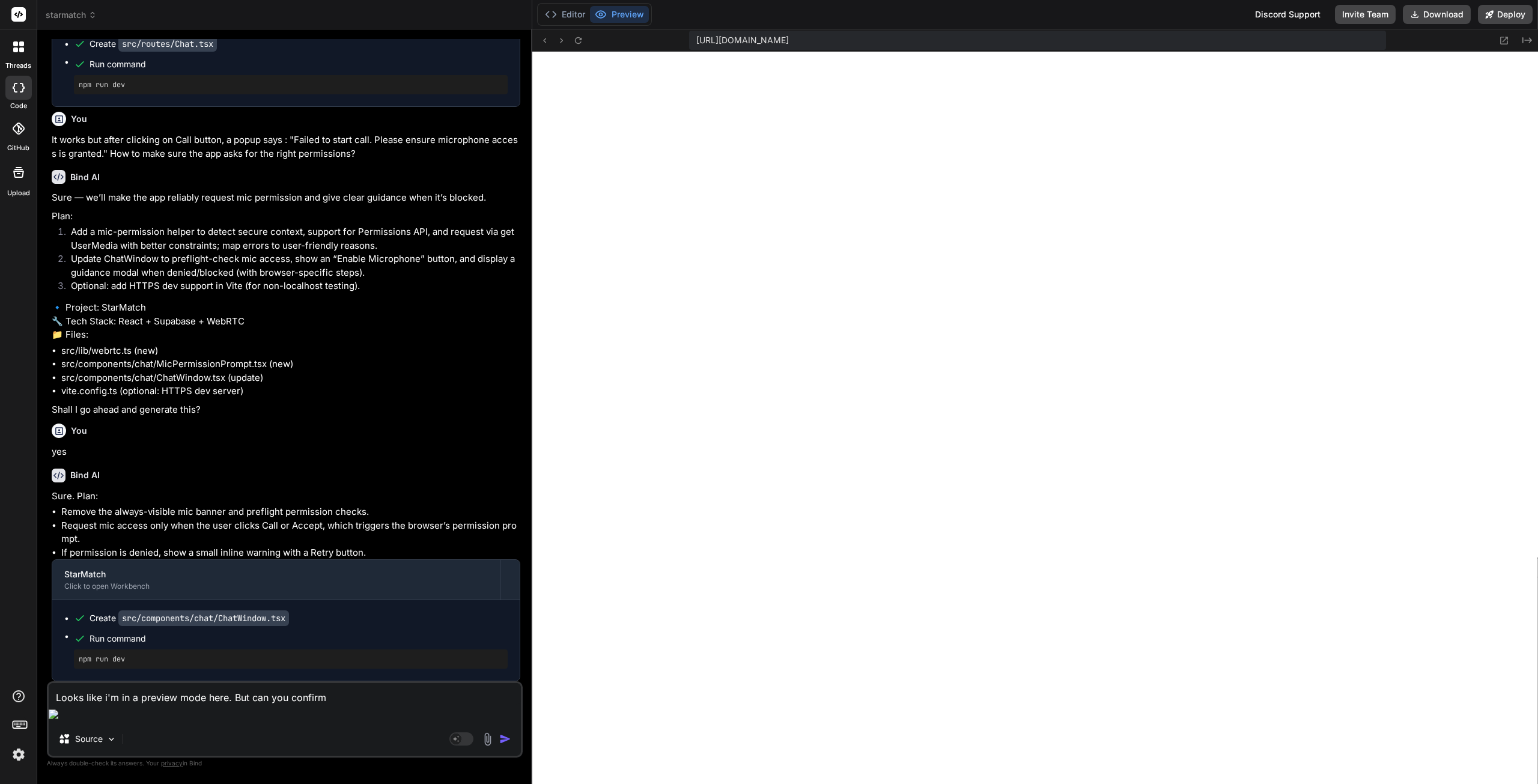
type textarea "Looks like i'm in a preview mode here. But can you confirm m"
type textarea "x"
type textarea "Looks like i'm in a preview mode here. But can you confirm me"
type textarea "x"
type textarea "Looks like i'm in a preview mode here. But can you confirm me"
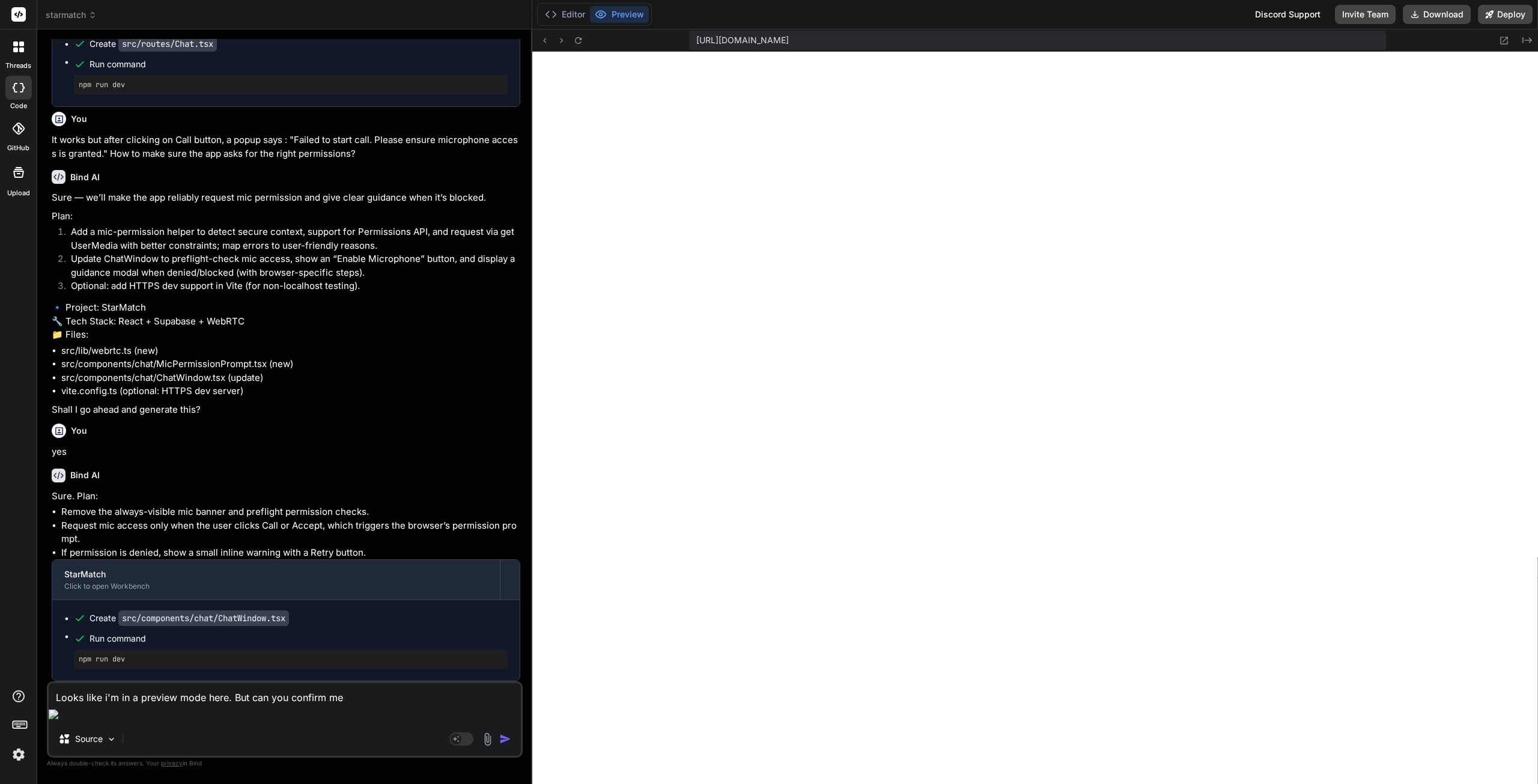
type textarea "x"
type textarea "Looks like i'm in a preview mode here. But can you confirm me t"
type textarea "x"
type textarea "Looks like i'm in a preview mode here. But can you confirm me th"
type textarea "x"
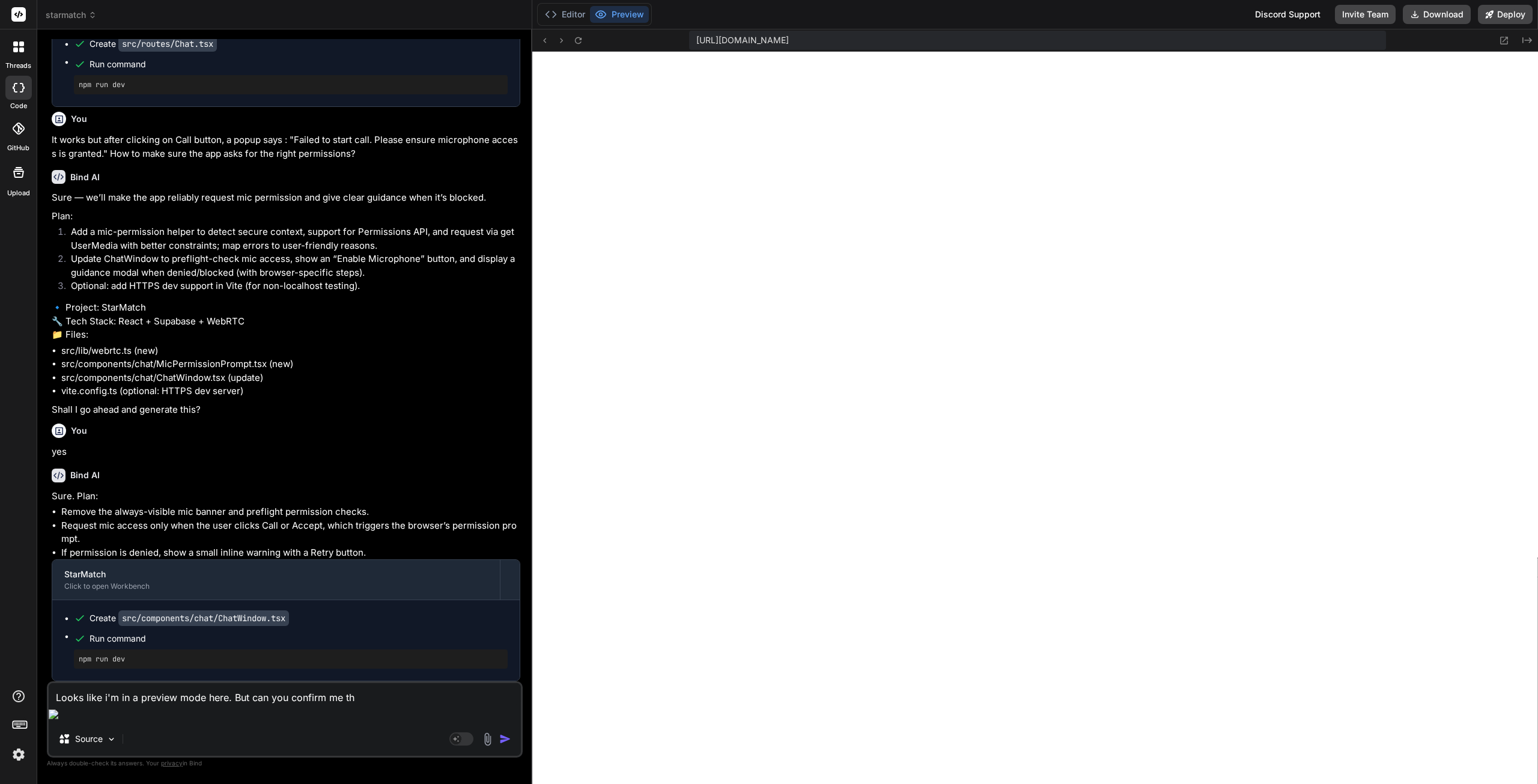
type textarea "Looks like i'm in a preview mode here. But can you confirm me tha"
type textarea "x"
type textarea "Looks like i'm in a preview mode here. But can you confirm me that"
type textarea "x"
type textarea "Looks like i'm in a preview mode here. But can you confirm me that"
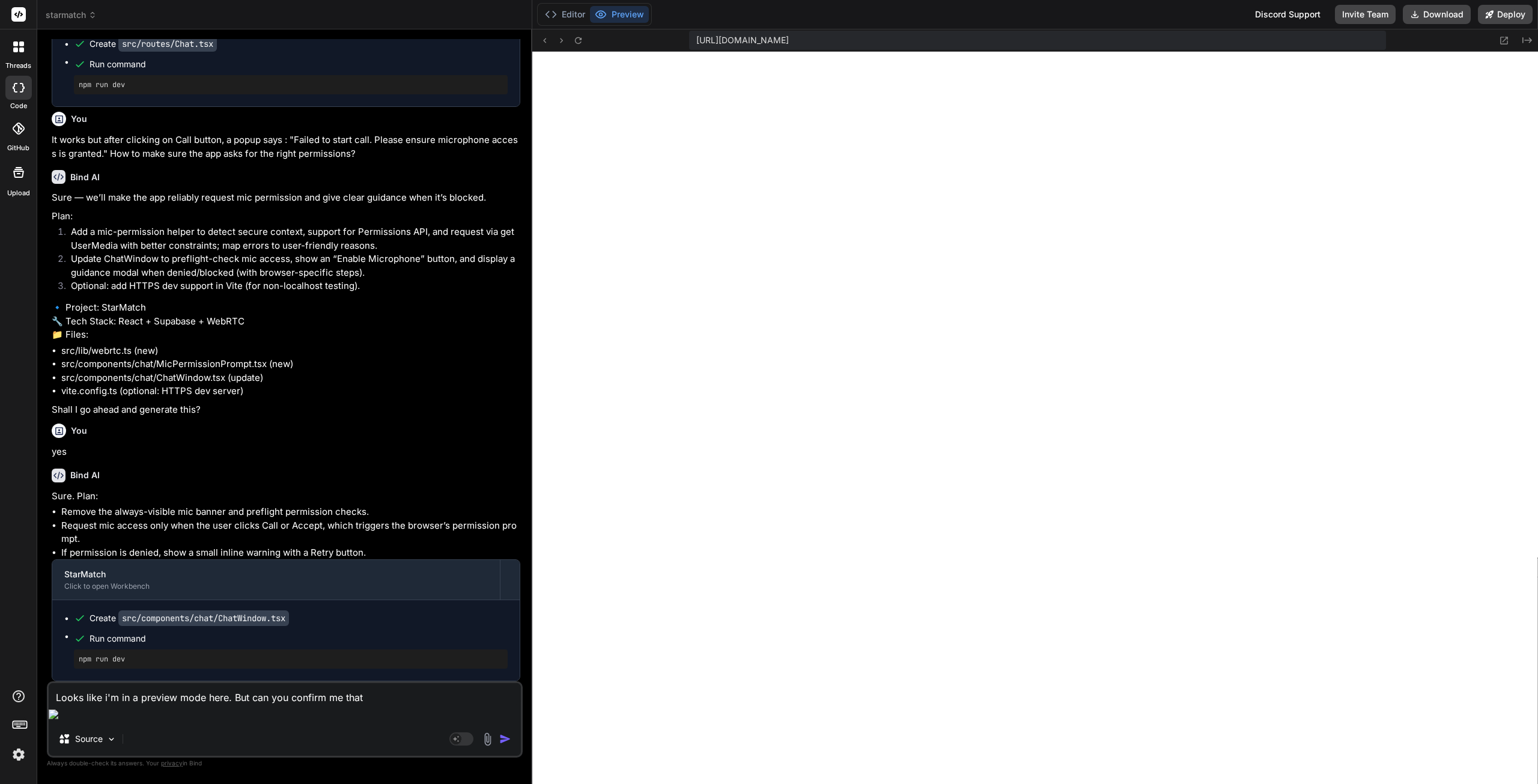
type textarea "x"
type textarea "Looks like i'm in a preview mode here. But can you confirm me that i"
type textarea "x"
type textarea "Looks like i'm in a preview mode here. But can you confirm me that in"
type textarea "x"
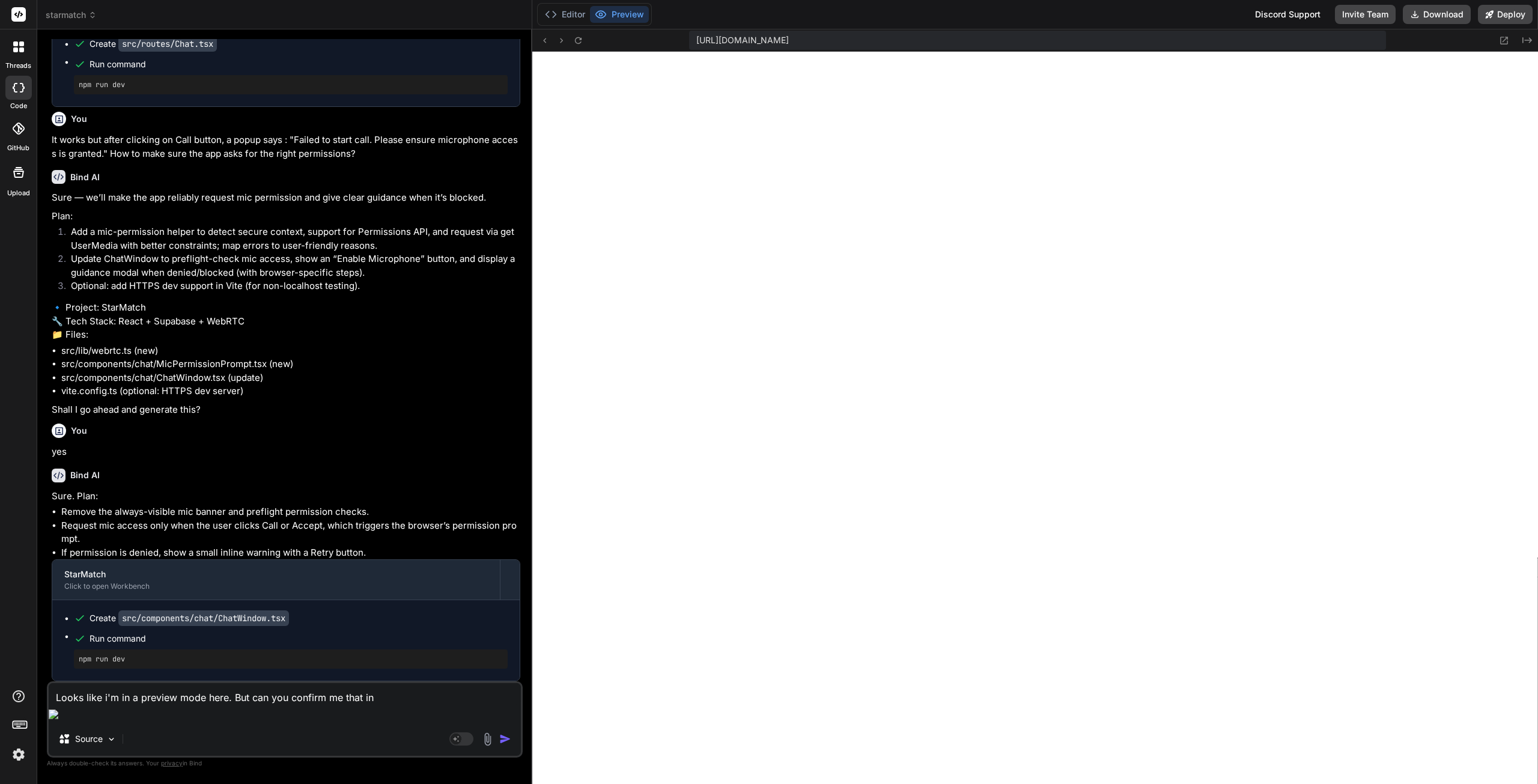
type textarea "Looks like i'm in a preview mode here. But can you confirm me that in"
type textarea "x"
type textarea "Looks like i'm in a preview mode here. But can you confirm me that in i"
type textarea "x"
type textarea "Looks like i'm in a preview mode here. But can you confirm me that in it"
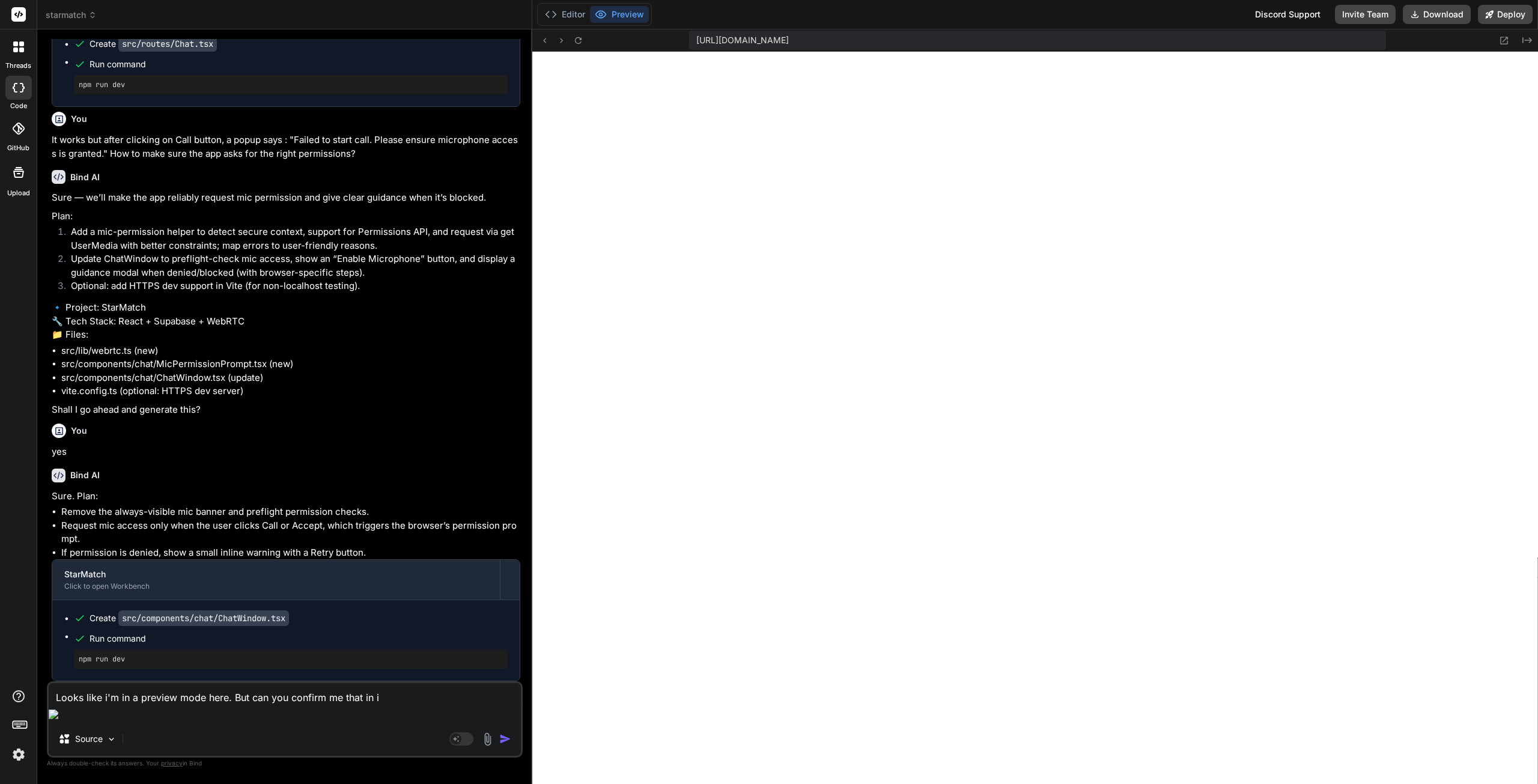
type textarea "x"
type textarea "Looks like i'm in a preview mode here. But can you confirm me that in it'"
type textarea "x"
type textarea "Looks like i'm in a preview mode here. But can you confirm me that in it's"
type textarea "x"
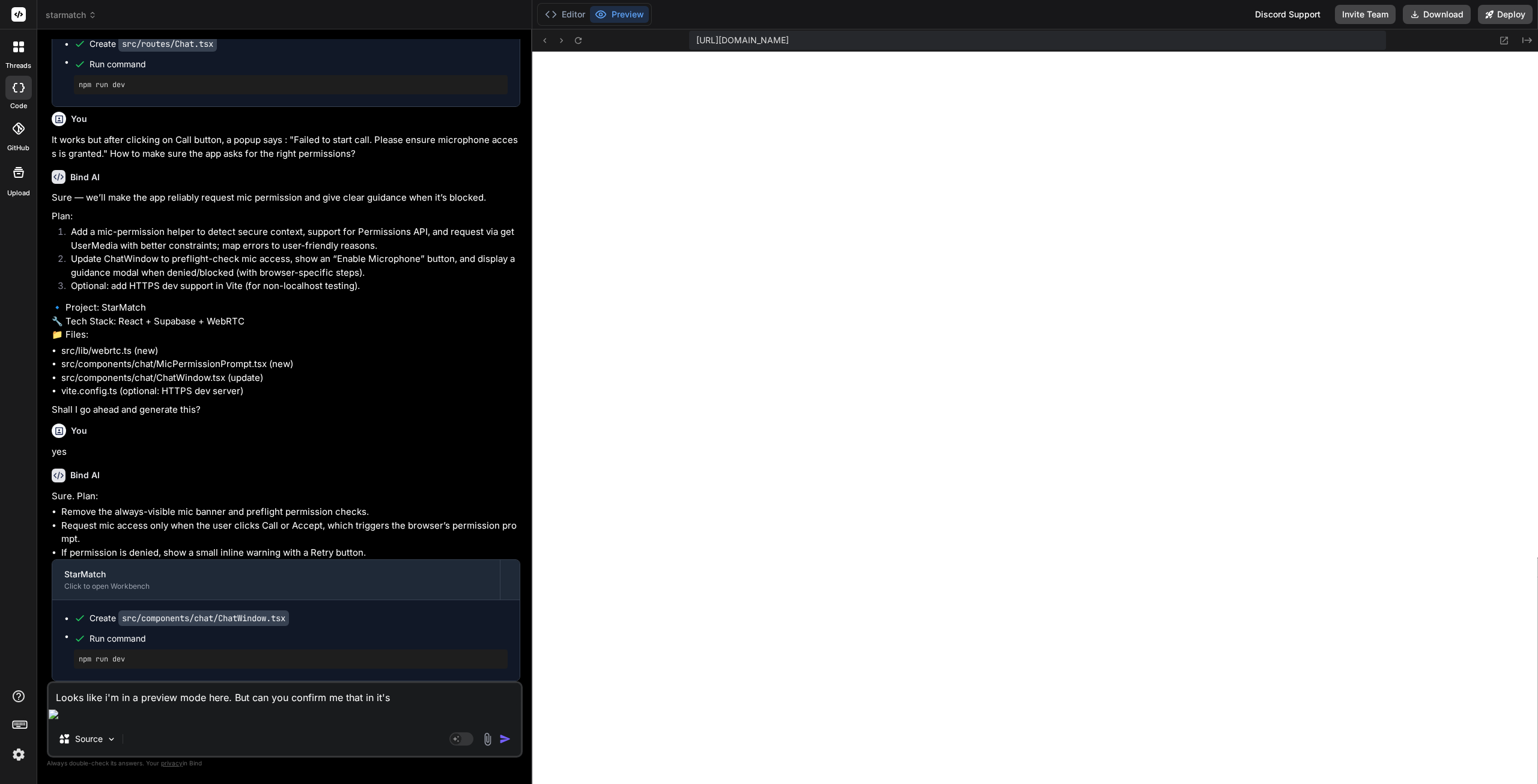
type textarea "Looks like i'm in a preview mode here. But can you confirm me that in it's"
type textarea "x"
type textarea "Looks like i'm in a preview mode here. But can you confirm me that in it's"
type textarea "x"
type textarea "Looks like i'm in a preview mode here. But can you confirm me that in it'"
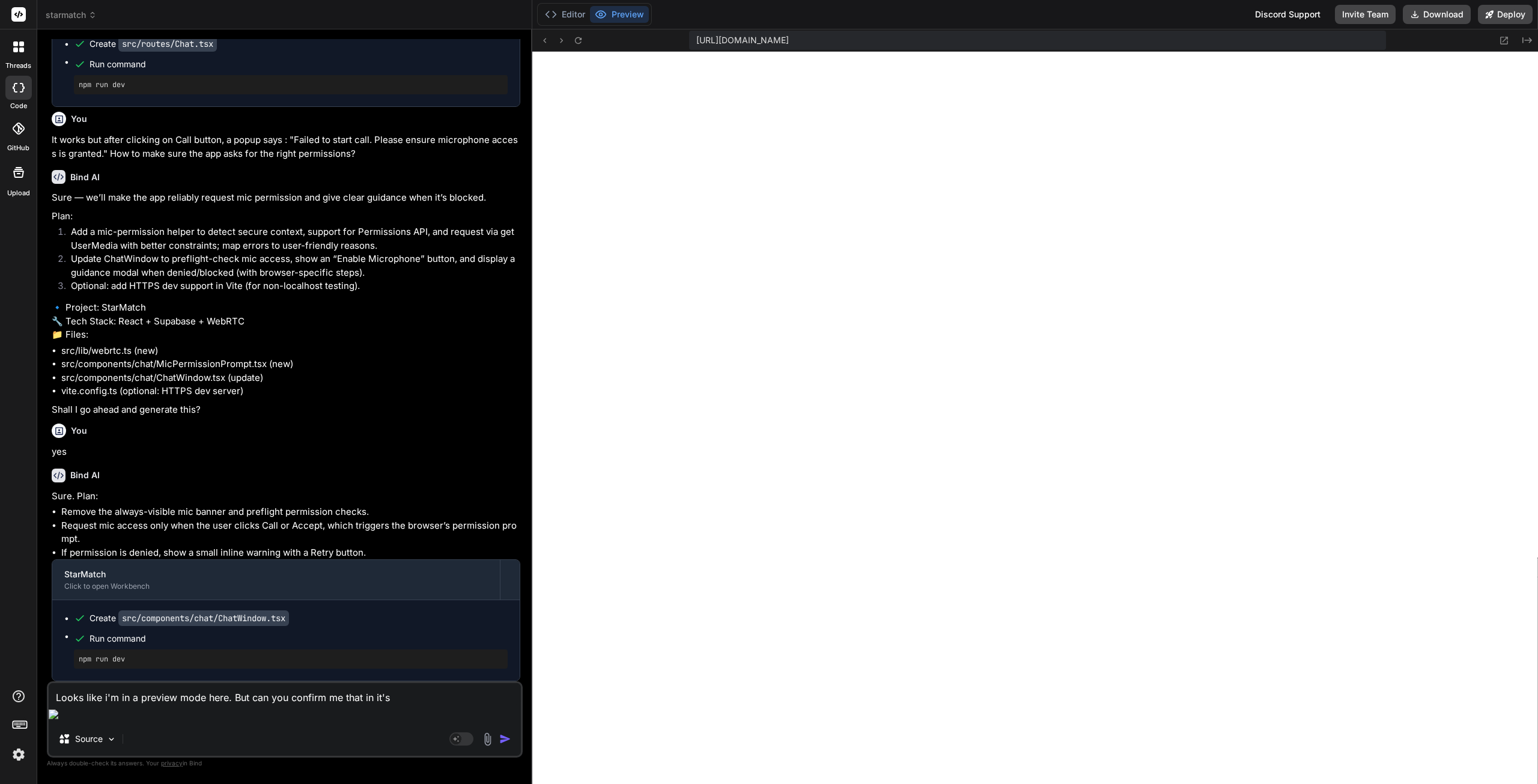
type textarea "x"
type textarea "Looks like i'm in a preview mode here. But can you confirm me that in it"
type textarea "x"
type textarea "Looks like i'm in a preview mode here. But can you confirm me that in its"
type textarea "x"
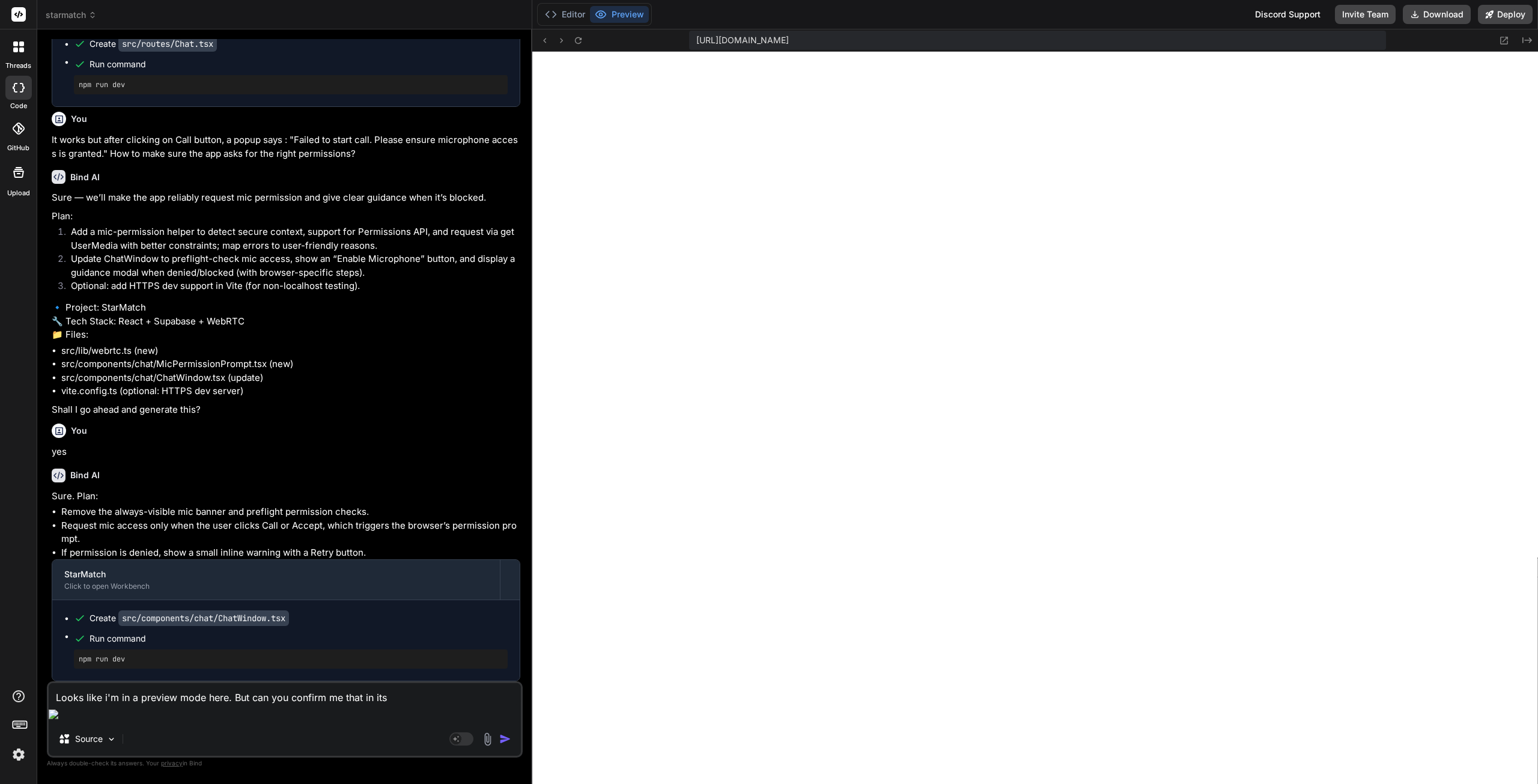
type textarea "Looks like i'm in a preview mode here. But can you confirm me that in its"
type textarea "x"
type textarea "Looks like i'm in a preview mode here. But can you confirm me that in its a"
type textarea "x"
type textarea "Looks like i'm in a preview mode here. But can you confirm me that in its ac"
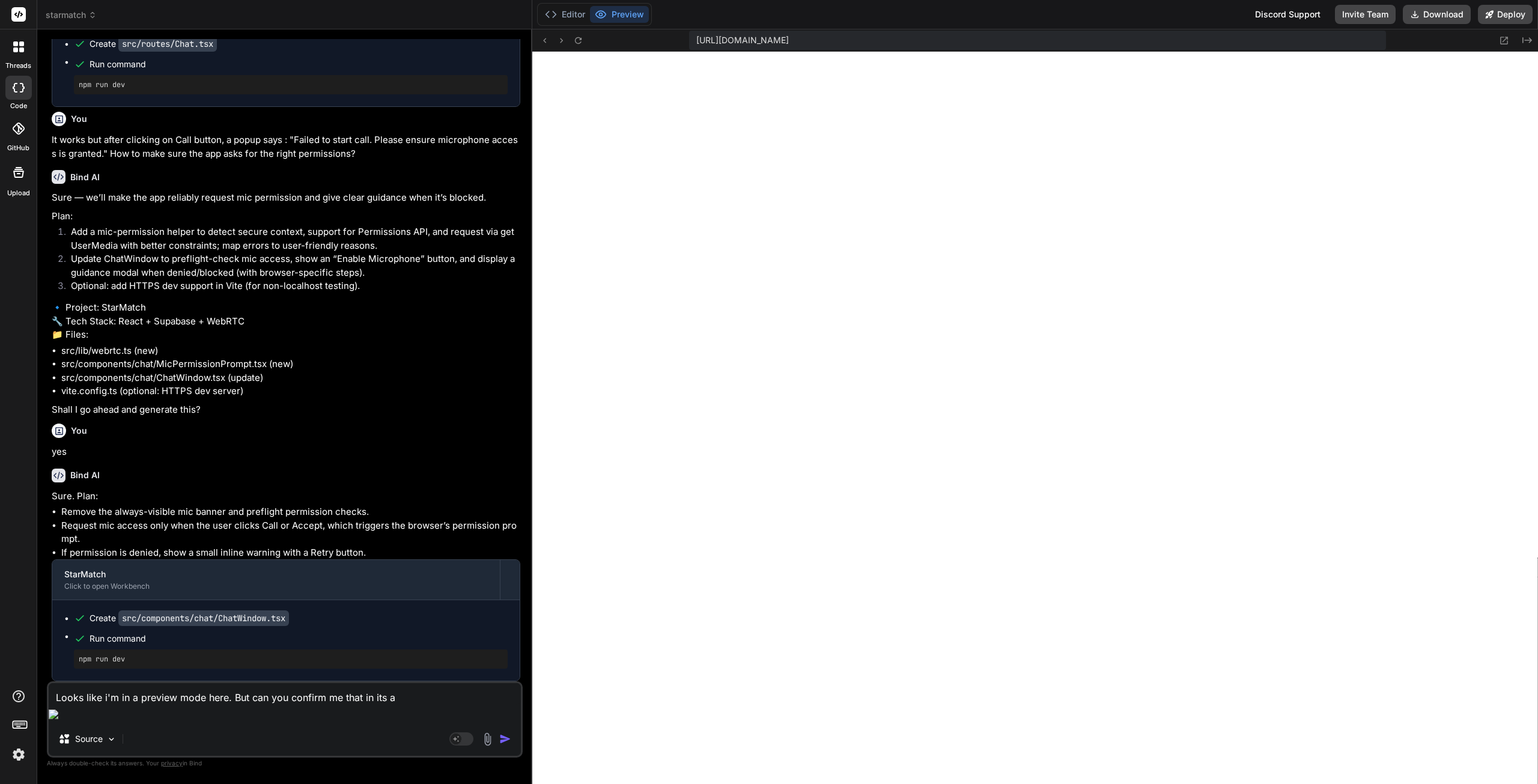
type textarea "x"
type textarea "Looks like i'm in a preview mode here. But can you confirm me that in its act"
type textarea "x"
type textarea "Looks like i'm in a preview mode here. But can you confirm me that in its actu"
type textarea "x"
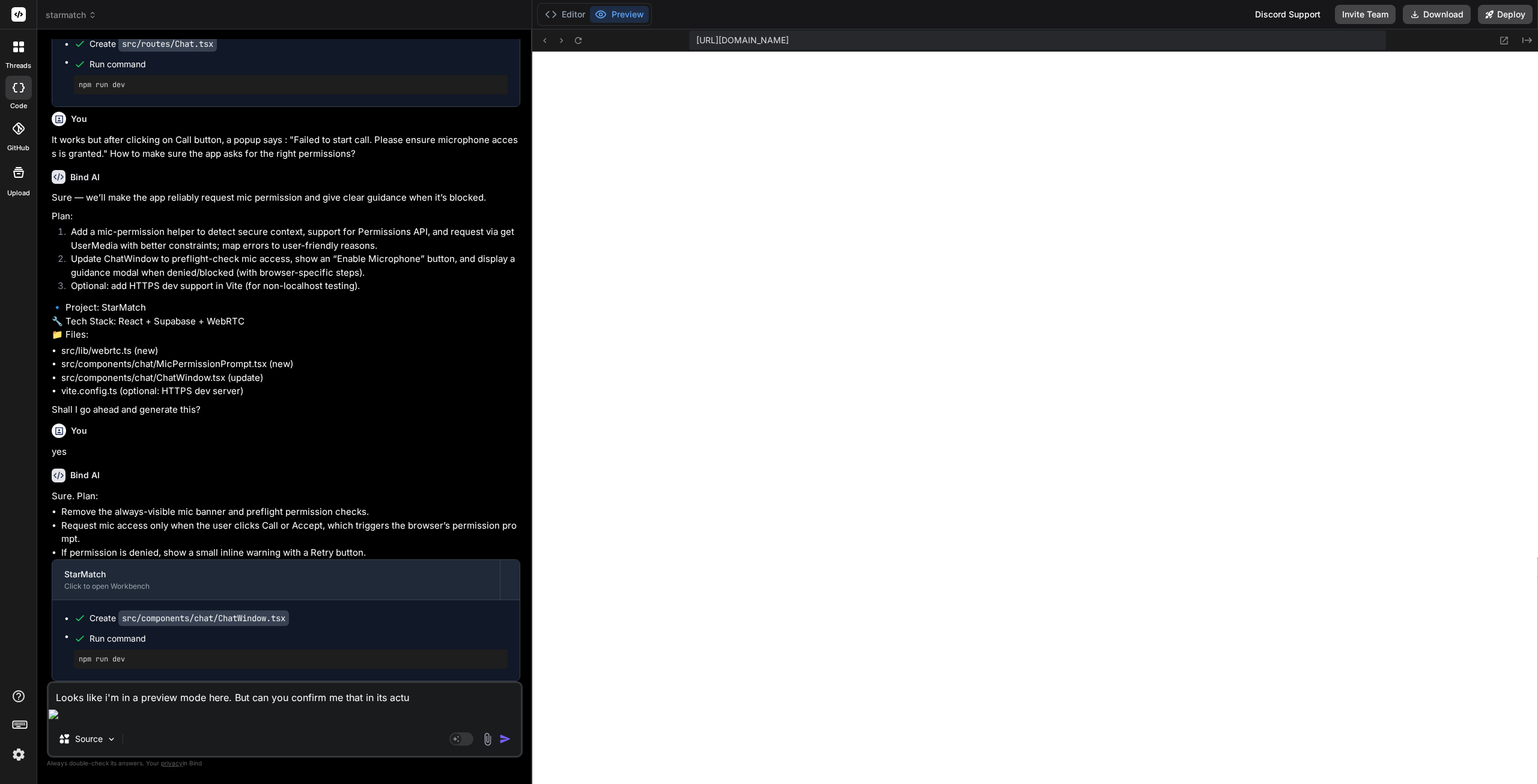
type textarea "Looks like i'm in a preview mode here. But can you confirm me that in its actua"
type textarea "x"
type textarea "Looks like i'm in a preview mode here. But can you confirm me that in its actual"
type textarea "x"
type textarea "Looks like i'm in a preview mode here. But can you confirm me that in its actual"
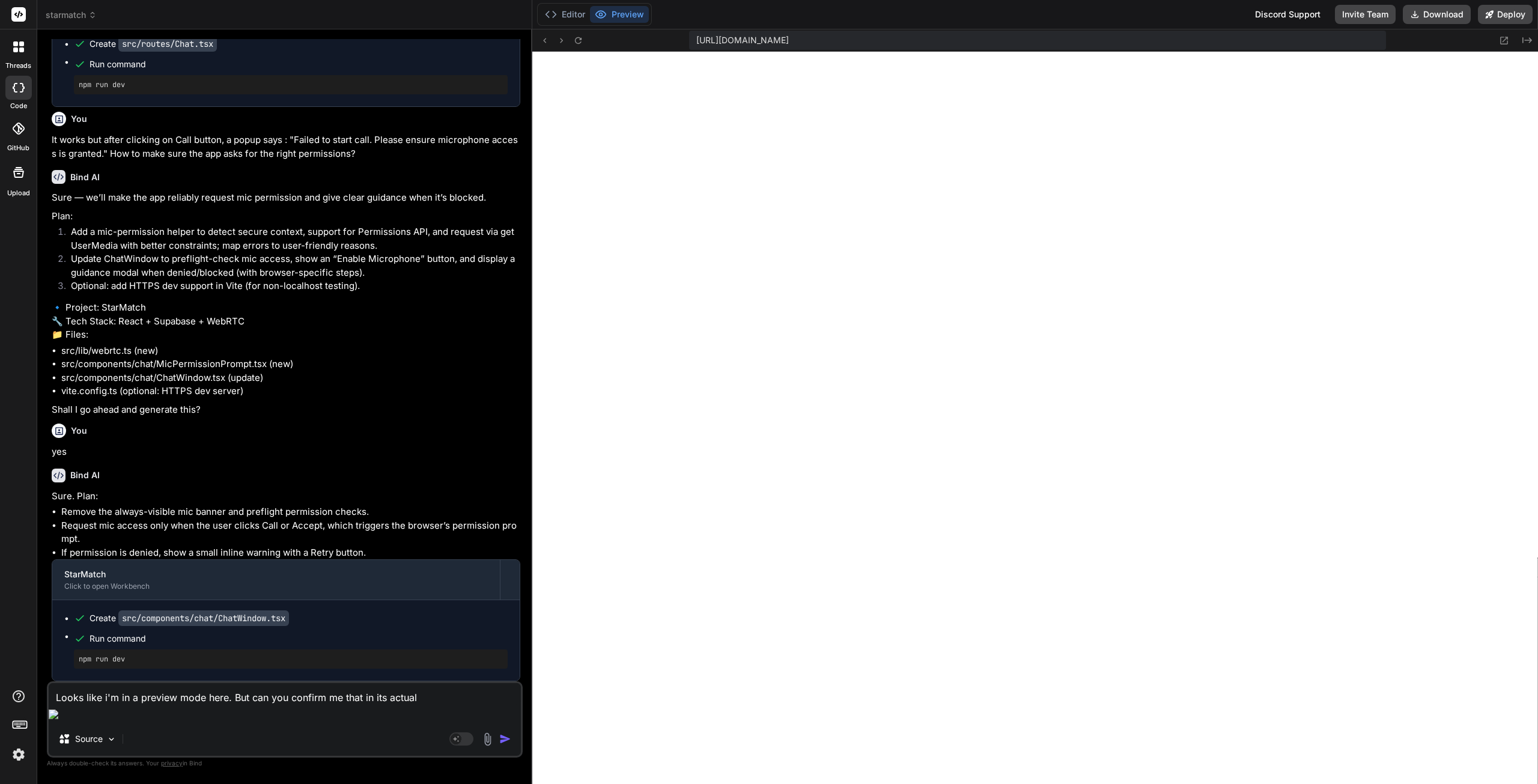
type textarea "x"
type textarea "Looks like i'm in a preview mode here. But can you confirm me that in its actua…"
type textarea "x"
type textarea "Looks like i'm in a preview mode here. But can you confirm me that in its actua…"
type textarea "x"
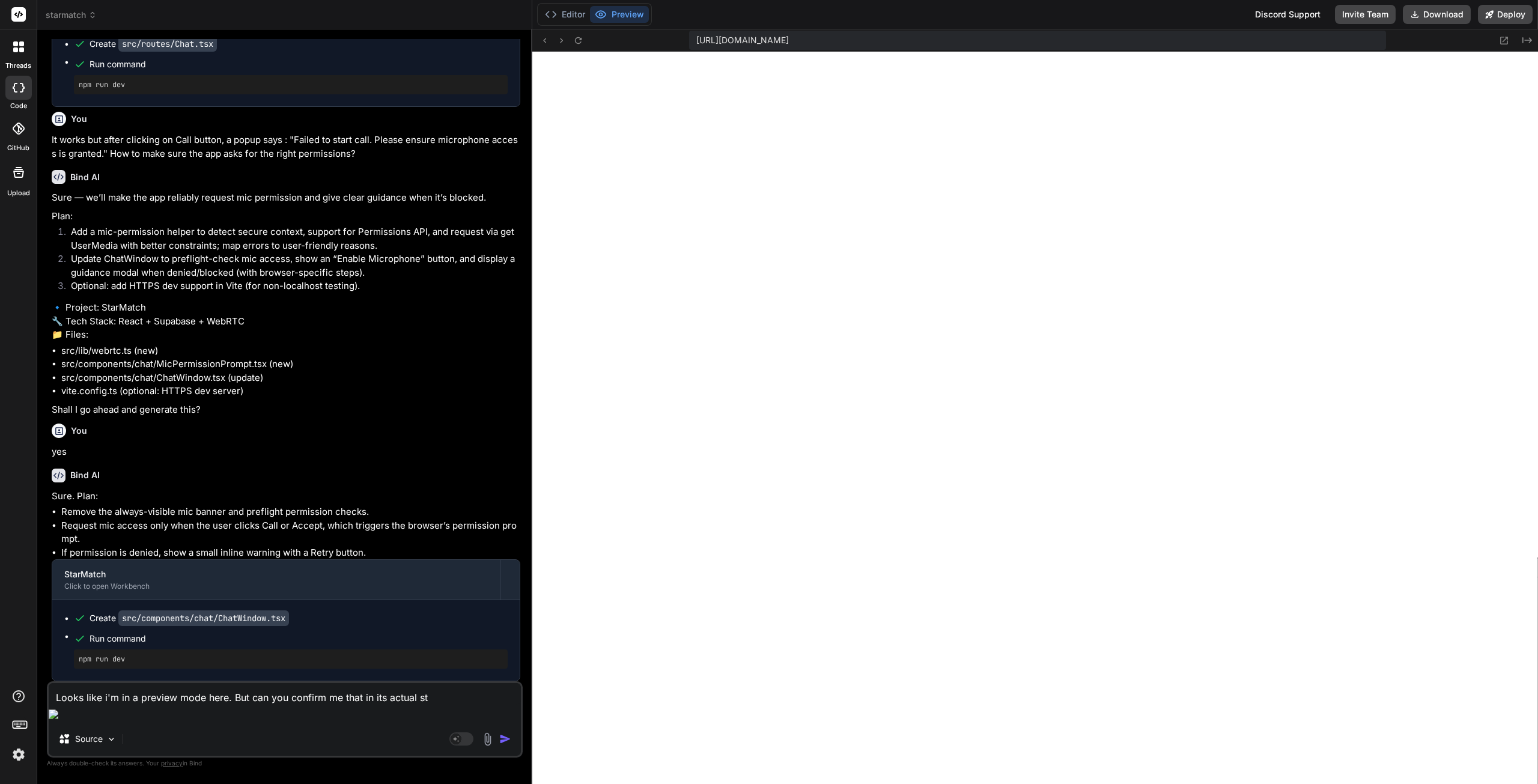
type textarea "Looks like i'm in a preview mode here. But can you confirm me that in its actua…"
type textarea "x"
type textarea "Looks like i'm in a preview mode here. But can you confirm me that in its actua…"
type textarea "x"
type textarea "Looks like i'm in a preview mode here. But can you confirm me that in its actua…"
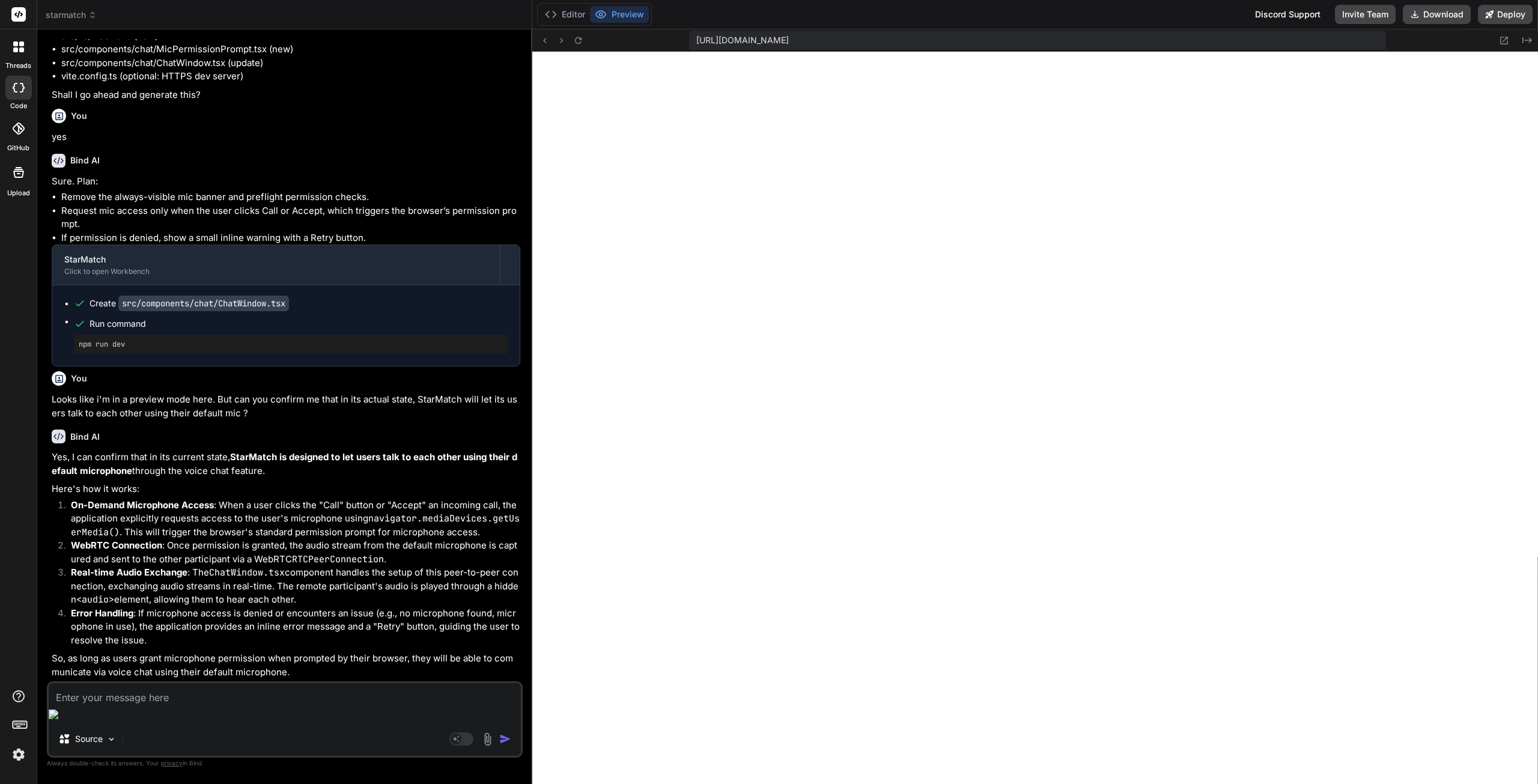
scroll to position [1872, 0]
click at [211, 705] on textarea at bounding box center [284, 694] width 472 height 22
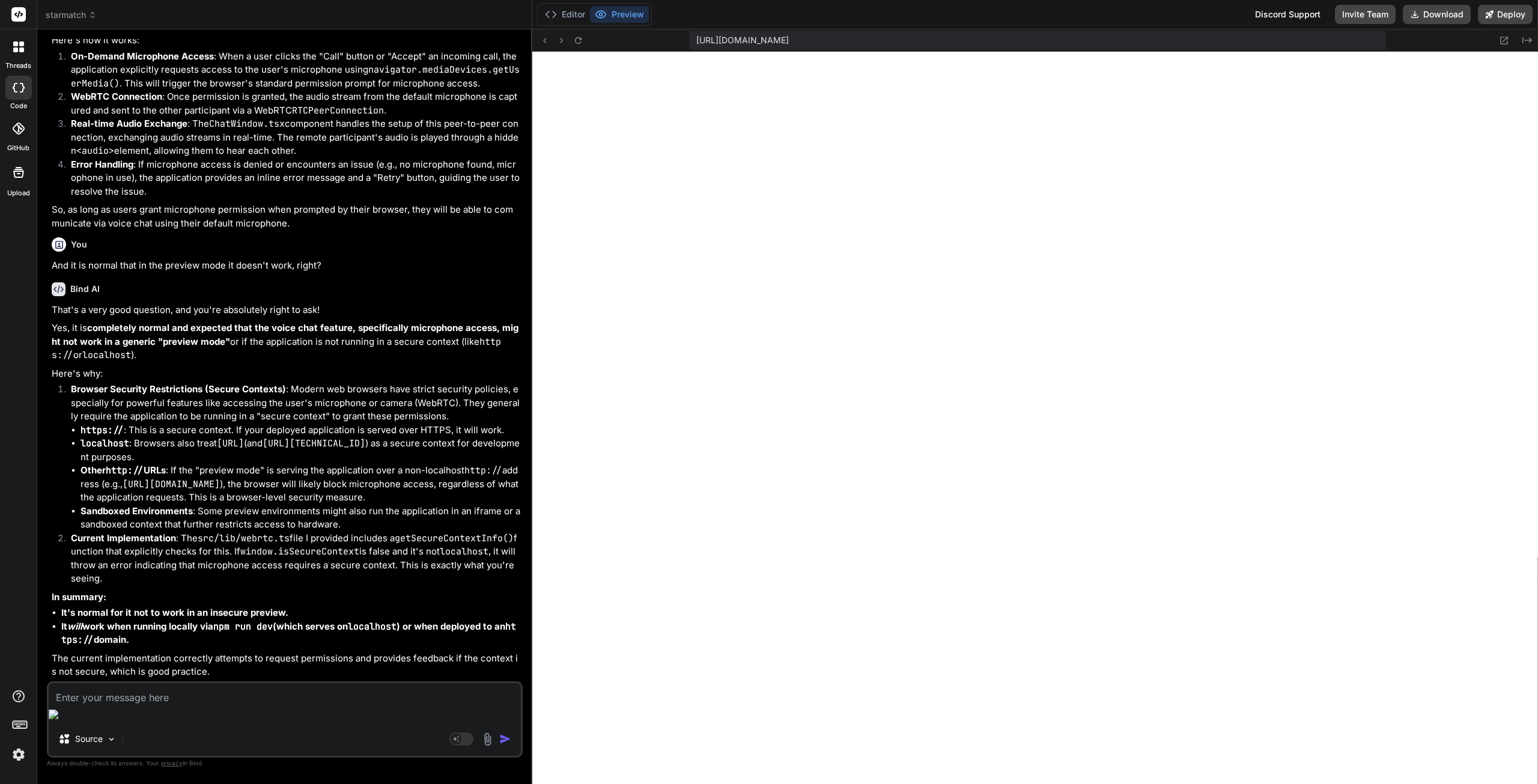
scroll to position [2321, 0]
